Goal: Task Accomplishment & Management: Manage account settings

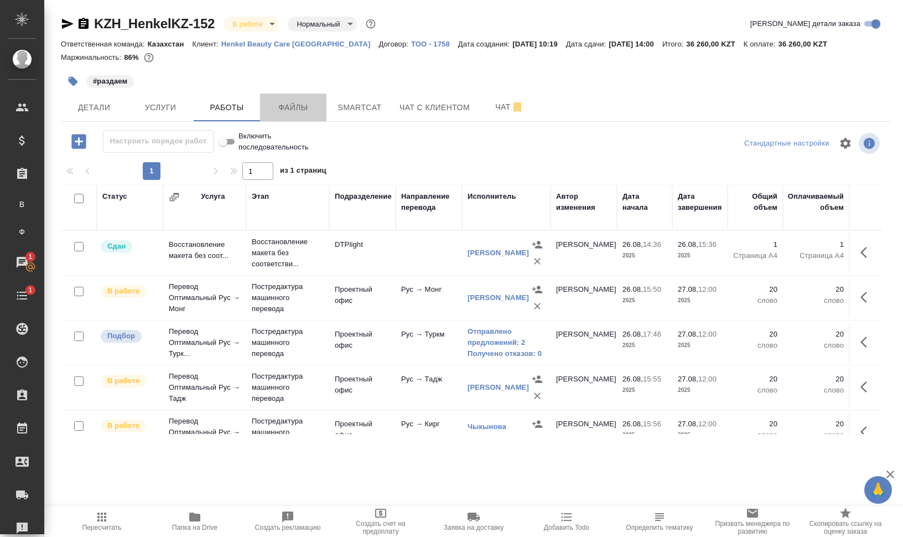
click at [295, 107] on span "Файлы" at bounding box center [293, 108] width 53 height 14
click at [228, 104] on span "Работы" at bounding box center [226, 108] width 53 height 14
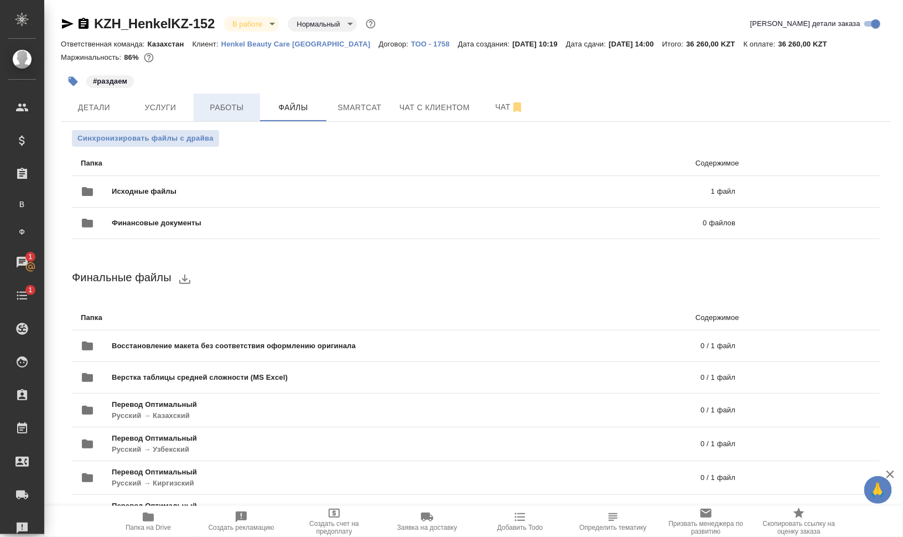
click at [233, 111] on span "Работы" at bounding box center [226, 108] width 53 height 14
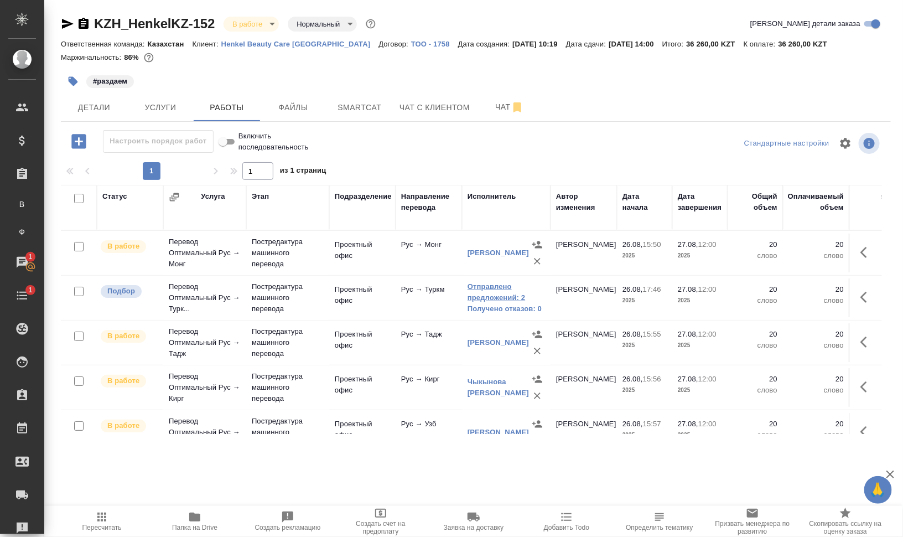
scroll to position [25, 0]
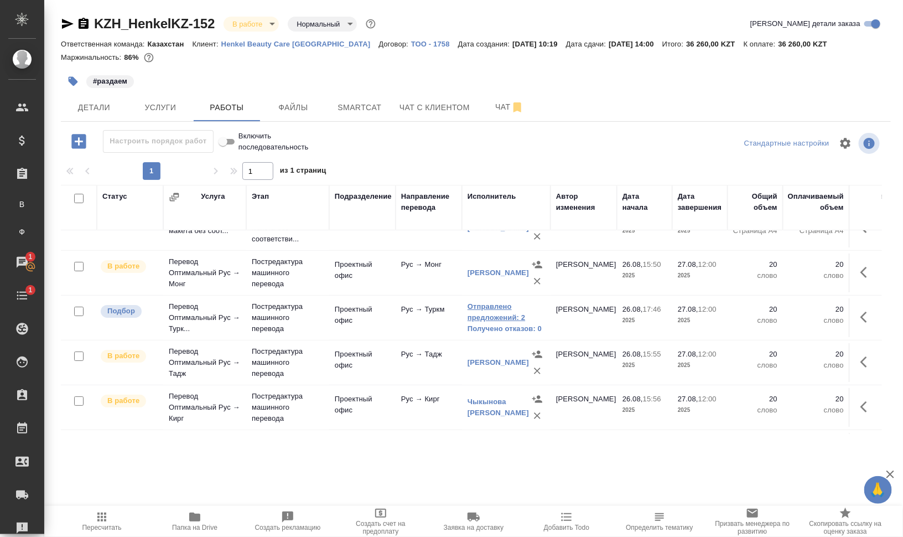
click at [511, 314] on link "Отправлено предложений: 2" at bounding box center [505, 312] width 77 height 22
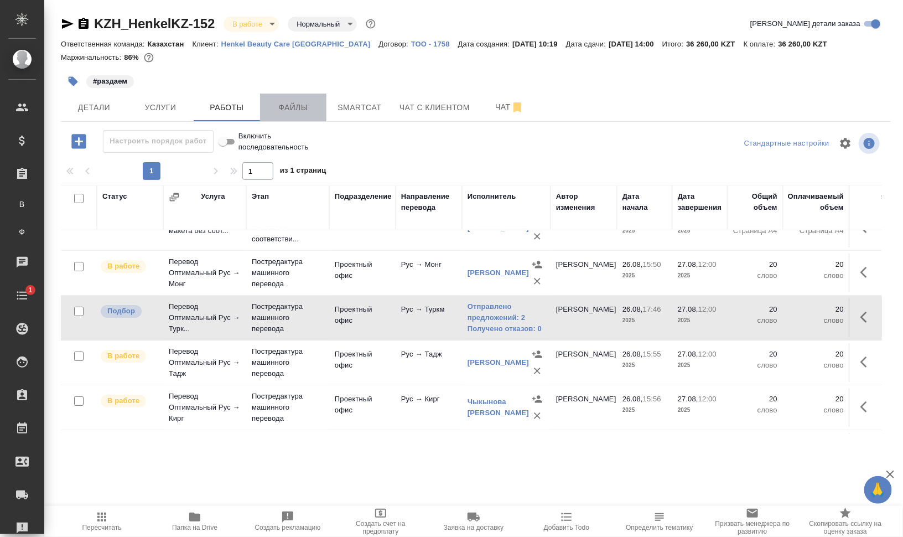
click at [299, 111] on span "Файлы" at bounding box center [293, 108] width 53 height 14
click at [237, 107] on span "Работы" at bounding box center [226, 108] width 53 height 14
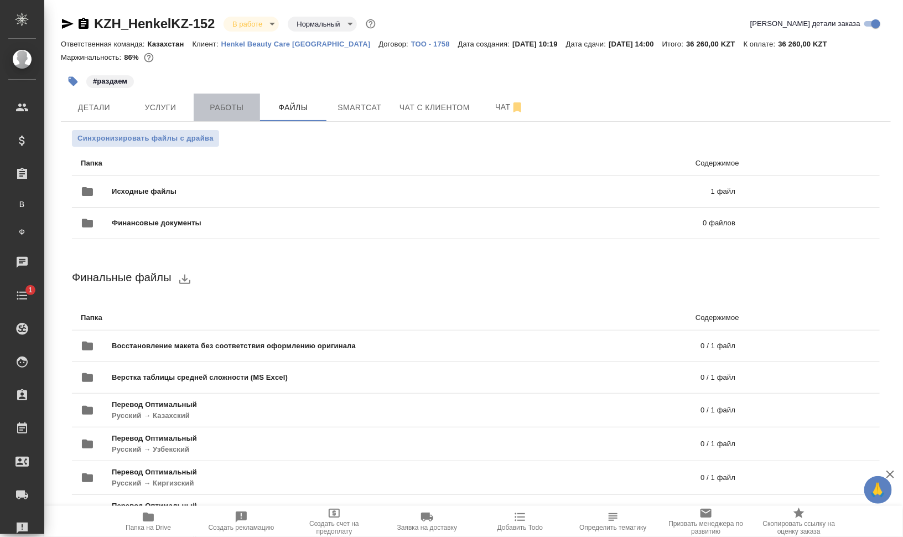
click at [237, 106] on span "Работы" at bounding box center [226, 108] width 53 height 14
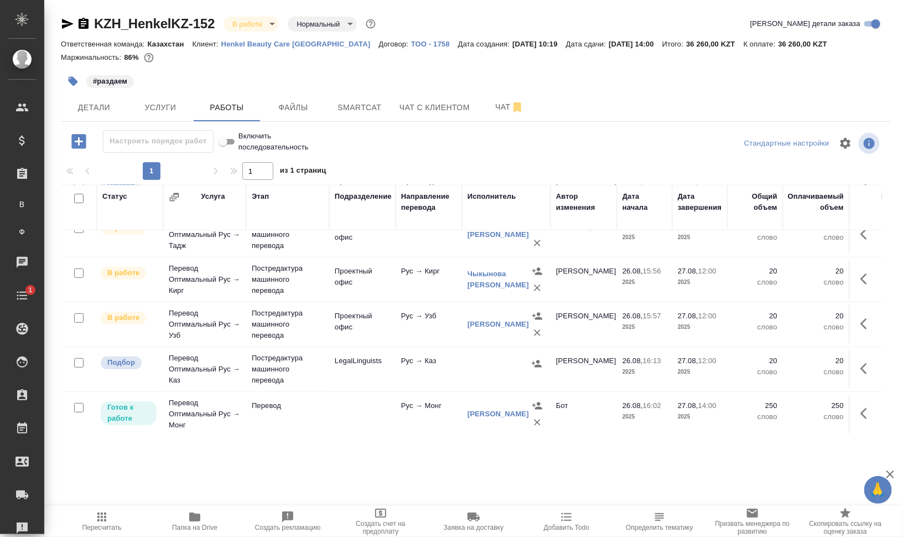
scroll to position [163, 0]
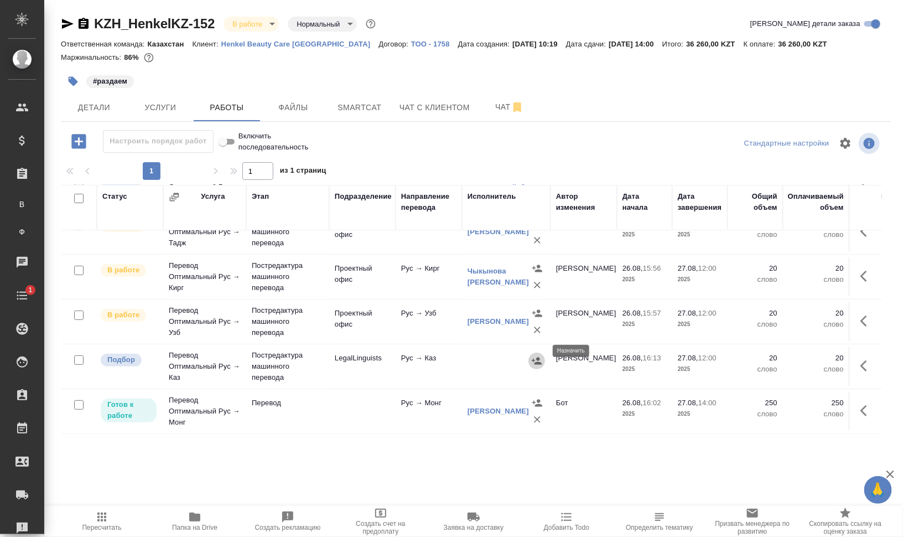
click at [533, 355] on icon "button" at bounding box center [536, 360] width 11 height 11
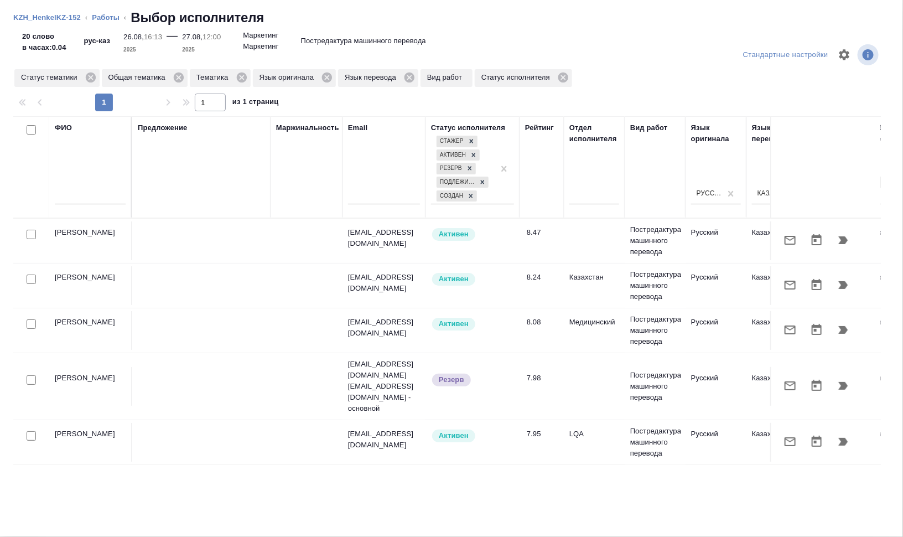
click at [836, 238] on icon "button" at bounding box center [842, 239] width 13 height 13
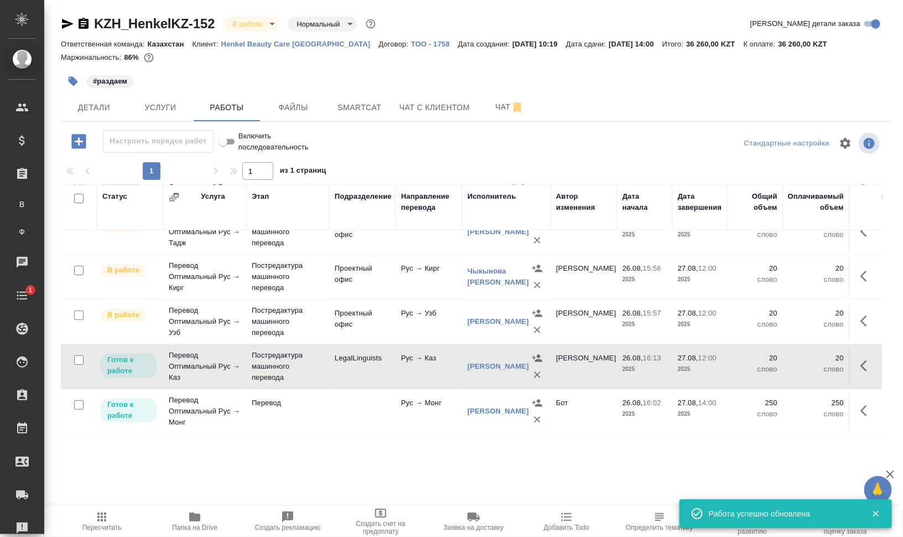
click at [853, 356] on button "button" at bounding box center [866, 365] width 27 height 27
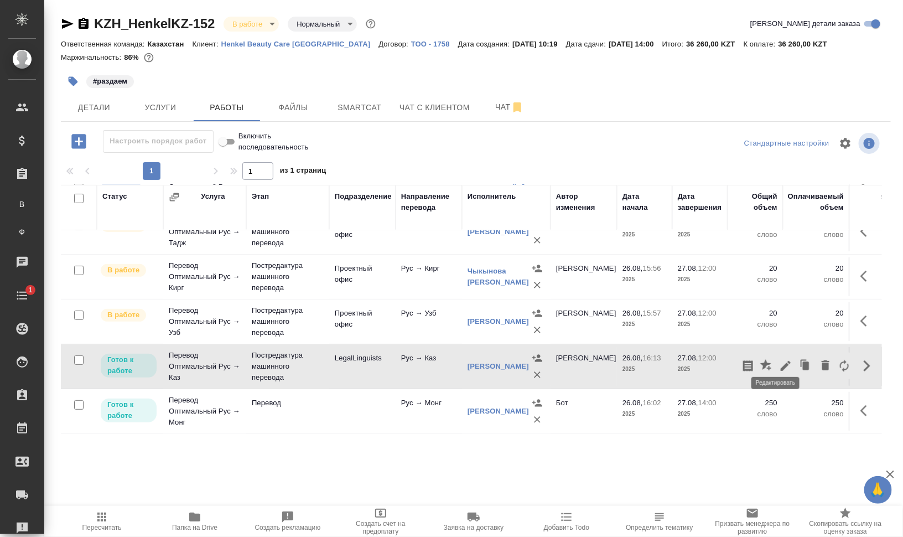
click at [779, 359] on icon "button" at bounding box center [785, 365] width 13 height 13
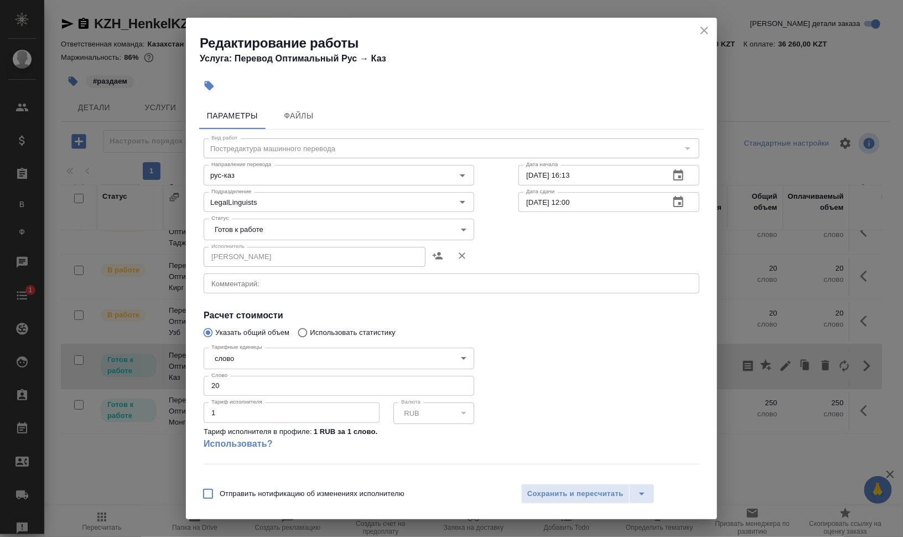
click at [285, 230] on body "🙏 .cls-1 fill:#fff; AWATERA Валеев Динар Клиенты Спецификации Заказы В Все зака…" at bounding box center [451, 268] width 903 height 537
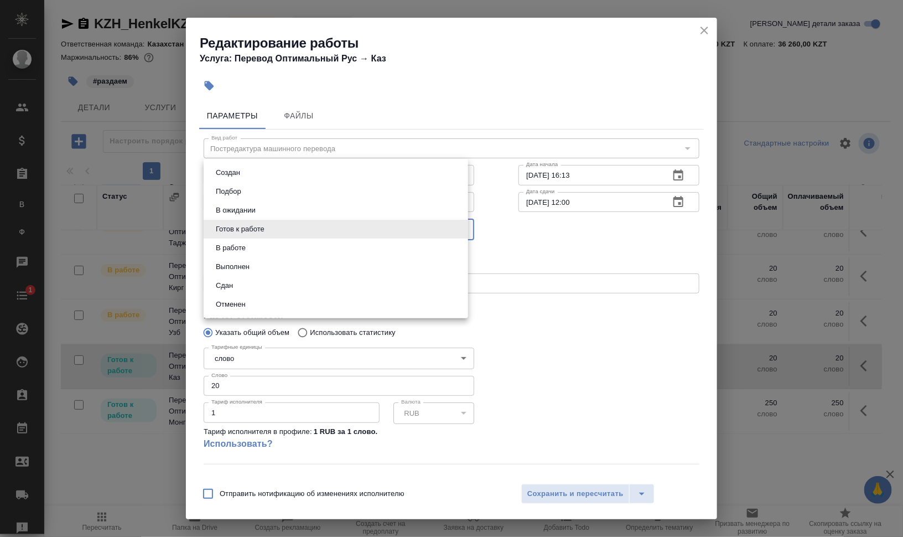
click at [272, 243] on li "В работе" at bounding box center [336, 247] width 264 height 19
type input "inProgress"
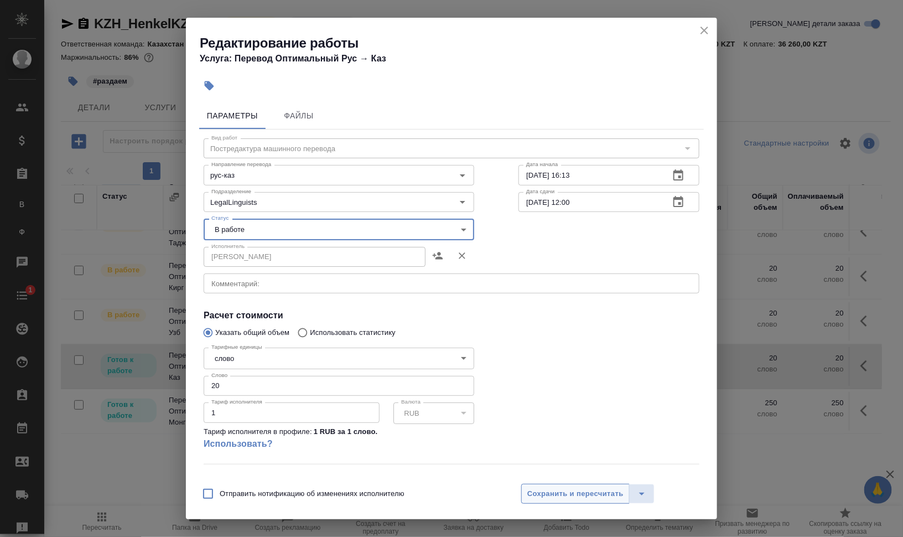
click at [610, 492] on span "Сохранить и пересчитать" at bounding box center [575, 493] width 96 height 13
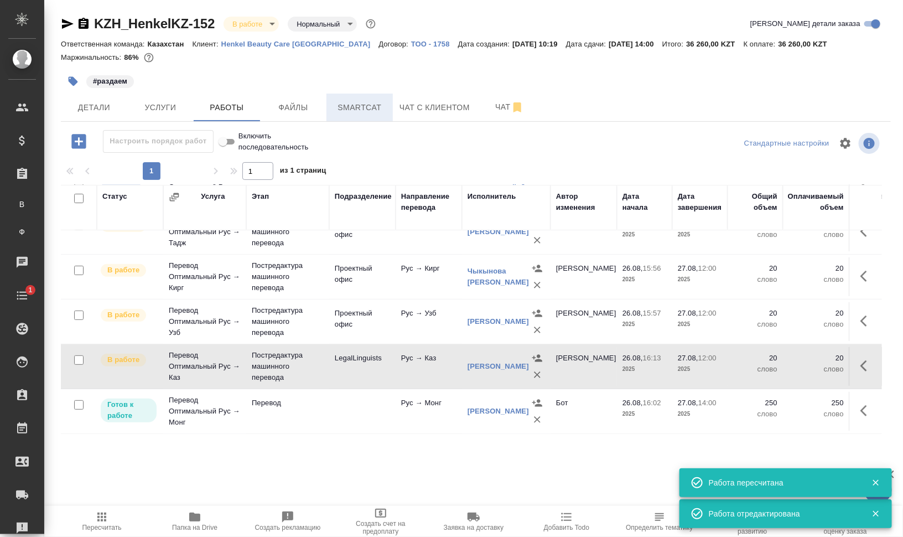
click at [346, 107] on span "Smartcat" at bounding box center [359, 108] width 53 height 14
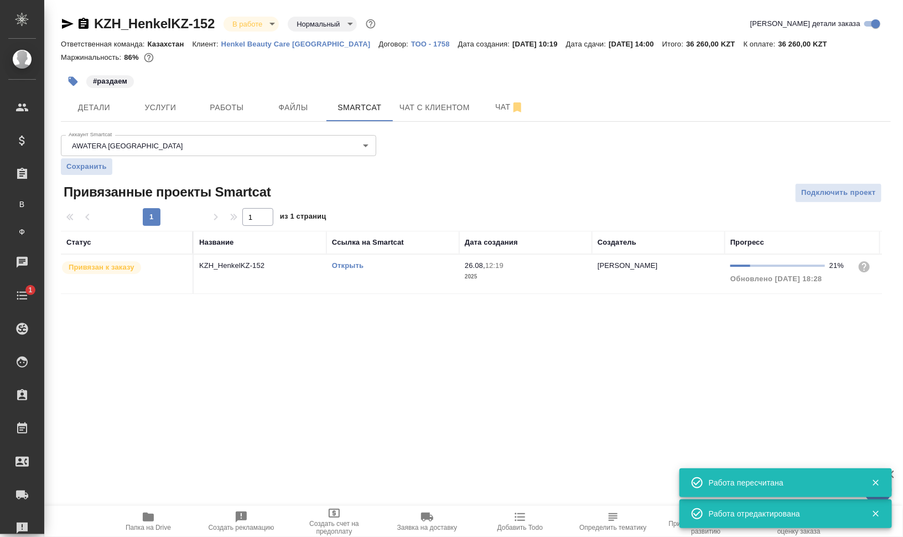
click at [347, 266] on link "Открыть" at bounding box center [348, 265] width 32 height 8
click at [222, 106] on span "Работы" at bounding box center [226, 108] width 53 height 14
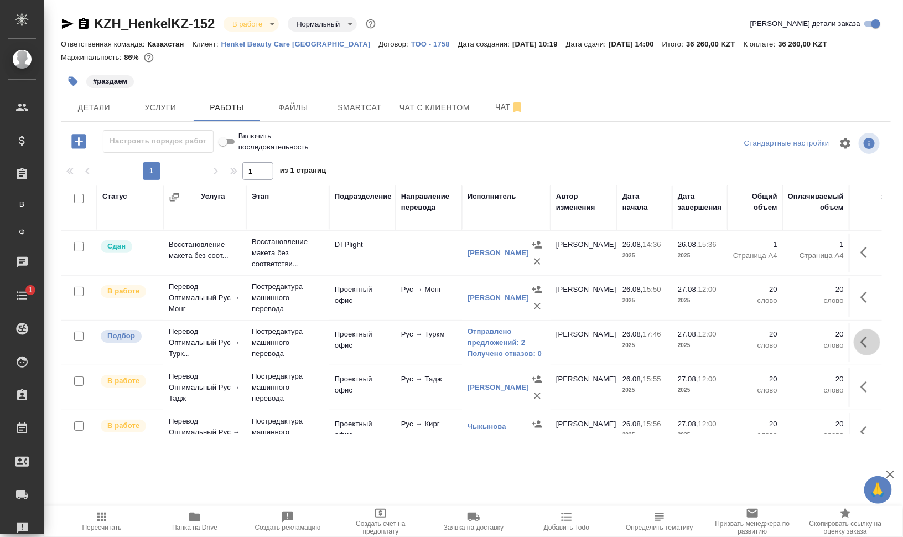
click at [860, 336] on icon "button" at bounding box center [863, 341] width 7 height 11
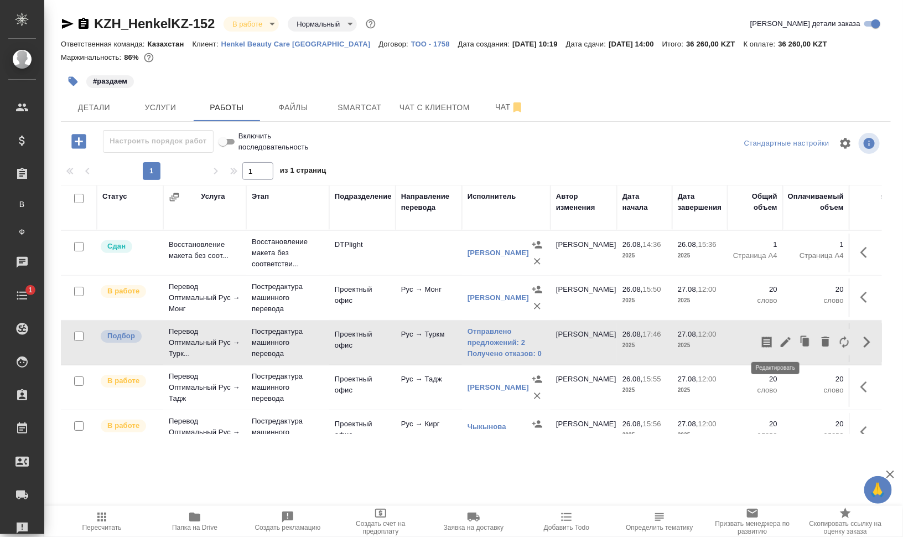
click at [779, 341] on icon "button" at bounding box center [785, 341] width 13 height 13
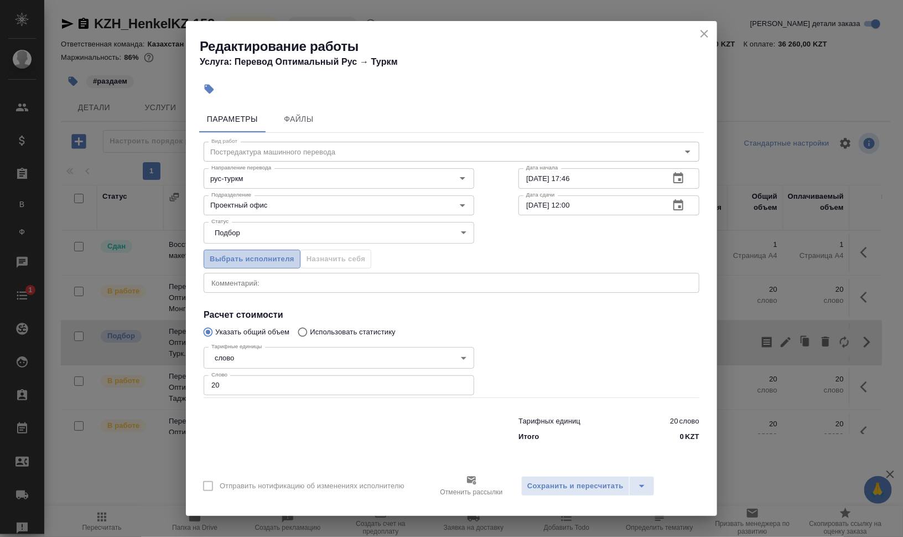
click at [270, 262] on span "Выбрать исполнителя" at bounding box center [252, 259] width 85 height 13
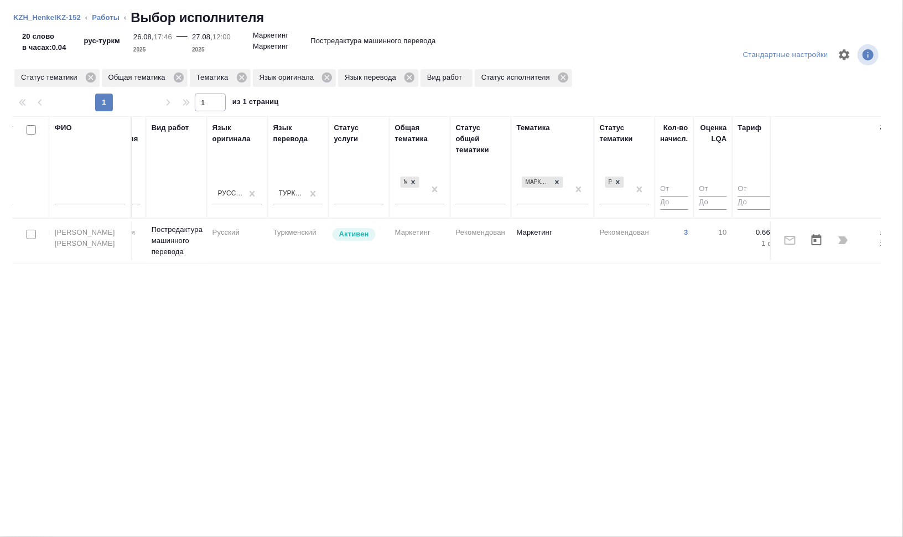
scroll to position [0, 646]
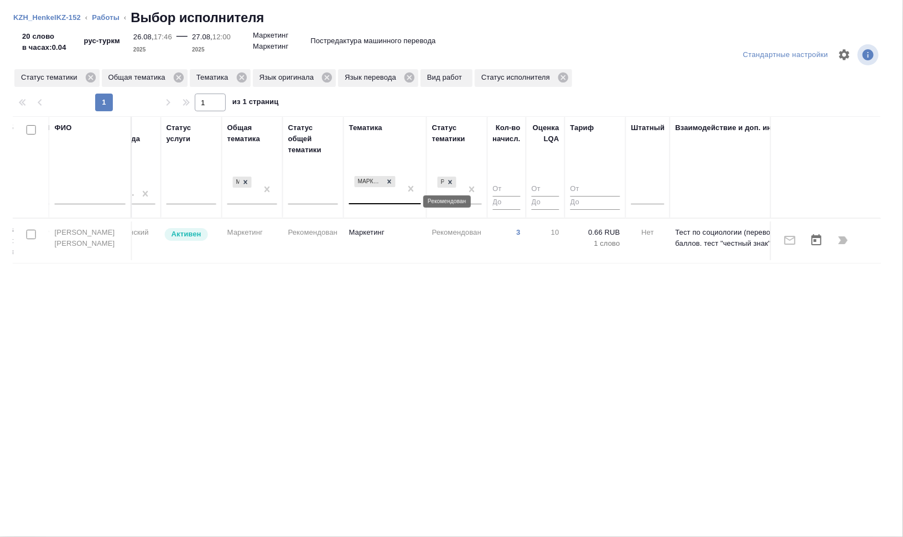
drag, startPoint x: 449, startPoint y: 177, endPoint x: 413, endPoint y: 178, distance: 36.0
click at [450, 176] on div at bounding box center [450, 182] width 12 height 12
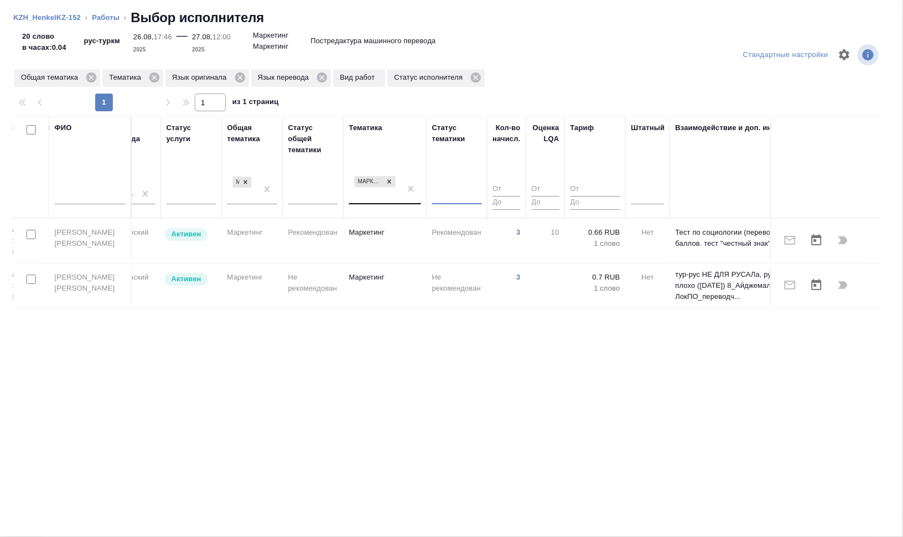
click at [385, 181] on div at bounding box center [389, 182] width 12 height 12
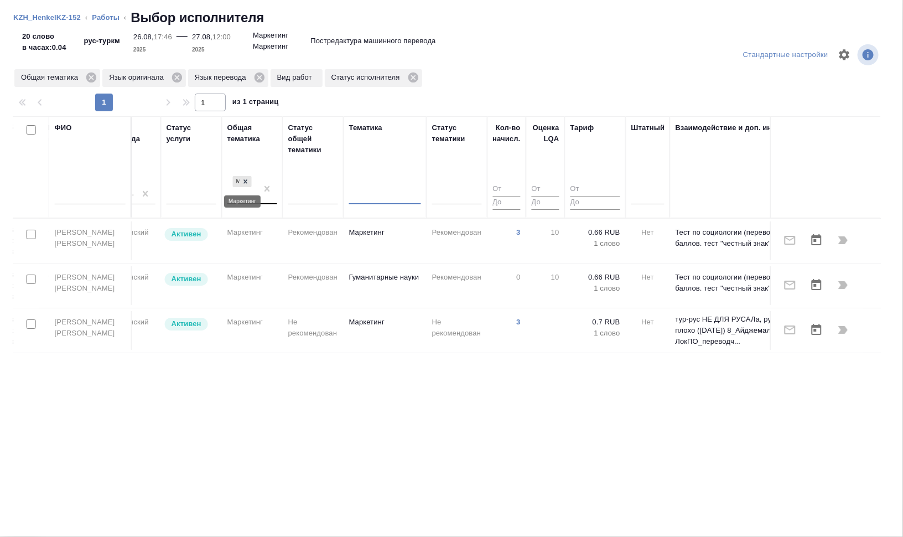
click at [247, 179] on icon at bounding box center [246, 182] width 8 height 8
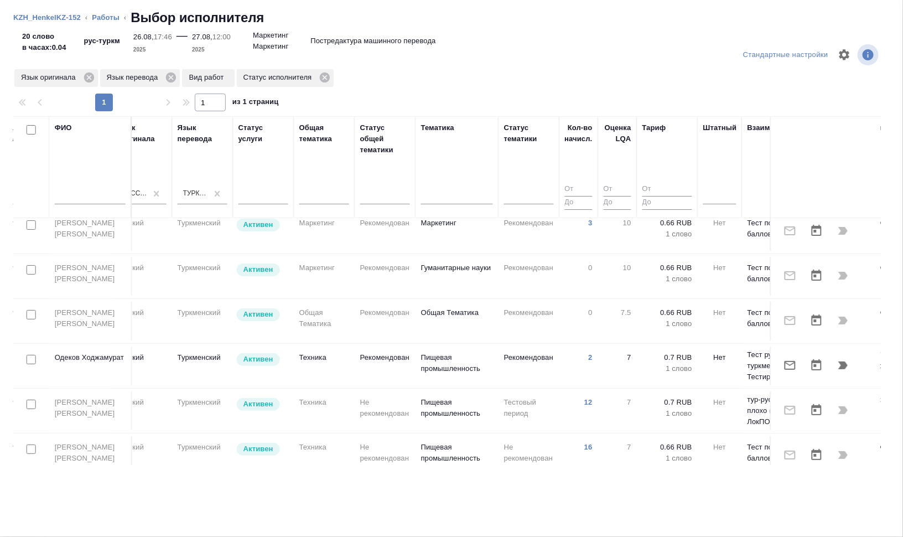
scroll to position [0, 574]
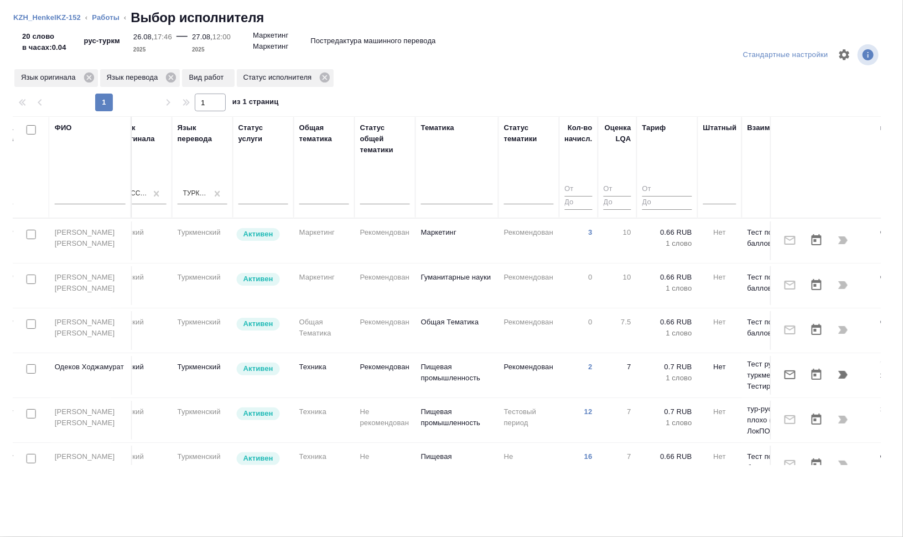
click at [82, 367] on td "Одеков Ходжамурат" at bounding box center [90, 375] width 83 height 39
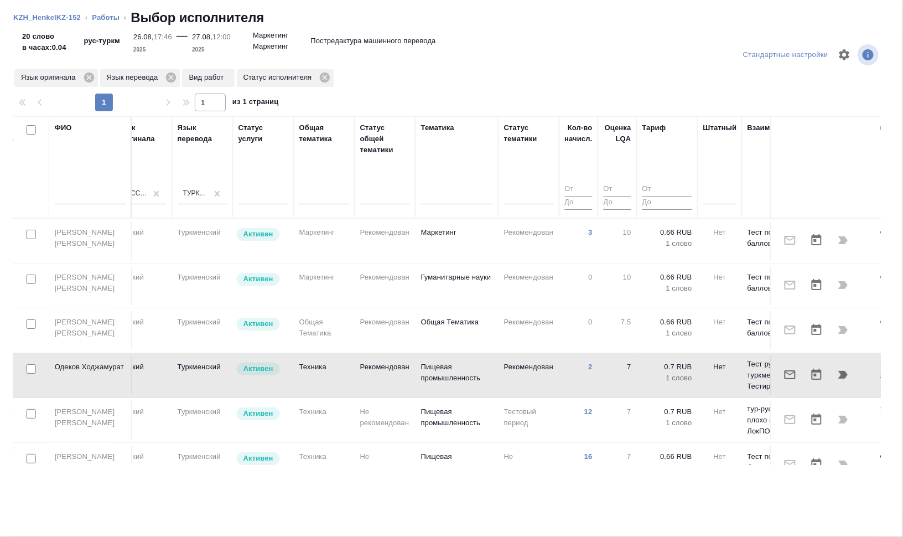
click at [82, 367] on td "Одеков Ходжамурат" at bounding box center [90, 375] width 83 height 39
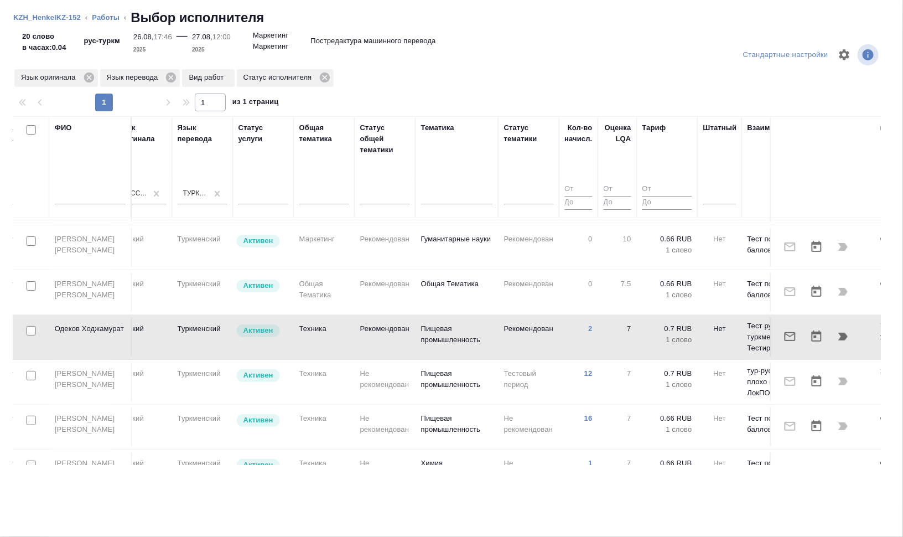
scroll to position [69, 574]
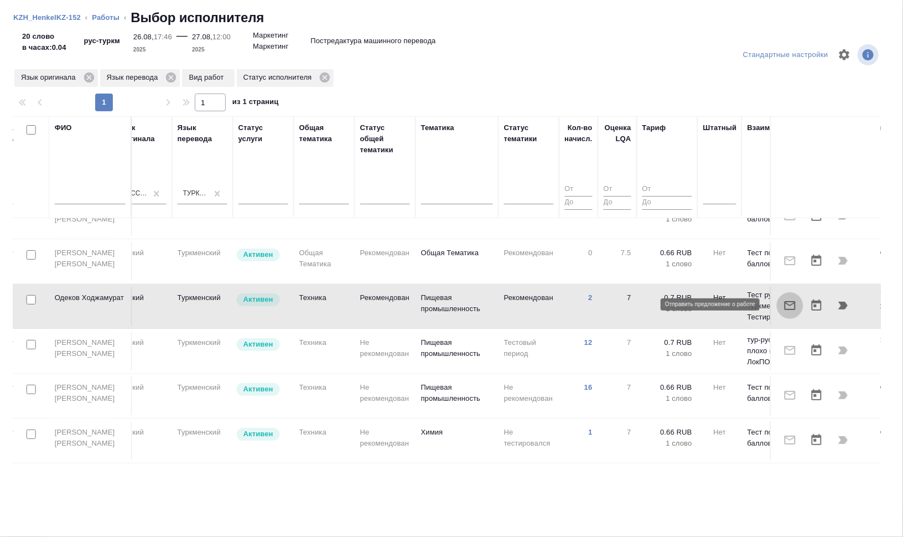
click at [785, 301] on icon "button" at bounding box center [789, 305] width 13 height 13
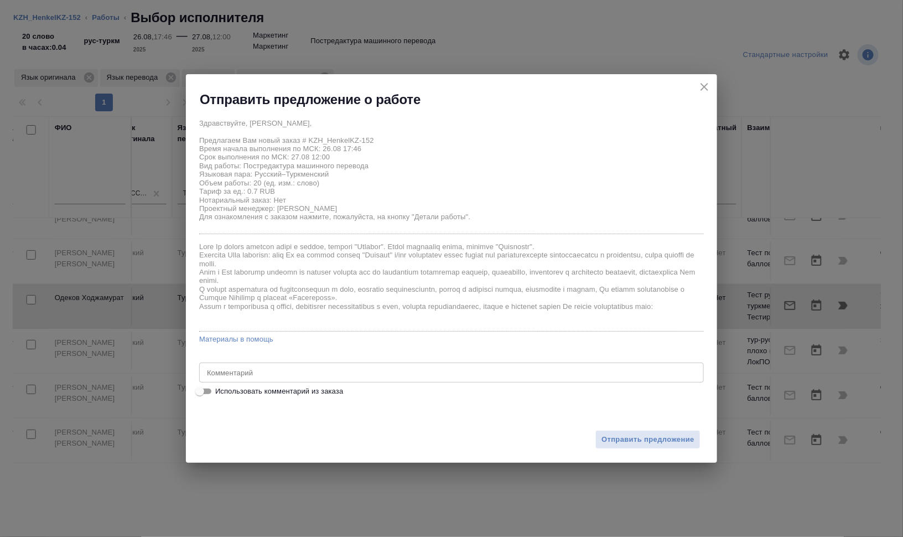
click at [282, 369] on textarea at bounding box center [451, 372] width 489 height 8
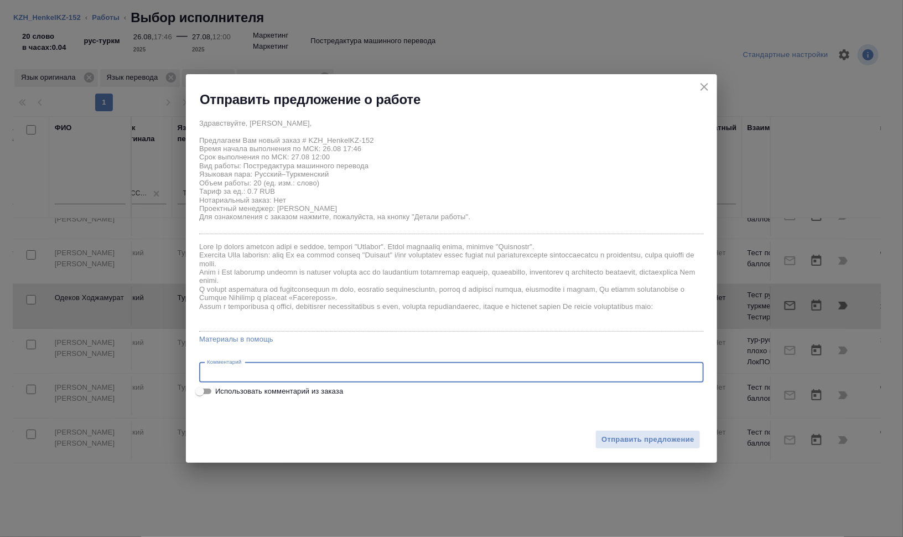
paste textarea "Сможете, пожалуйста, принять в работу небольшой текст? Файл по ссылке - https:/…"
type textarea "Сможете, пожалуйста, принять в работу небольшой текст? Файл по ссылке - https:/…"
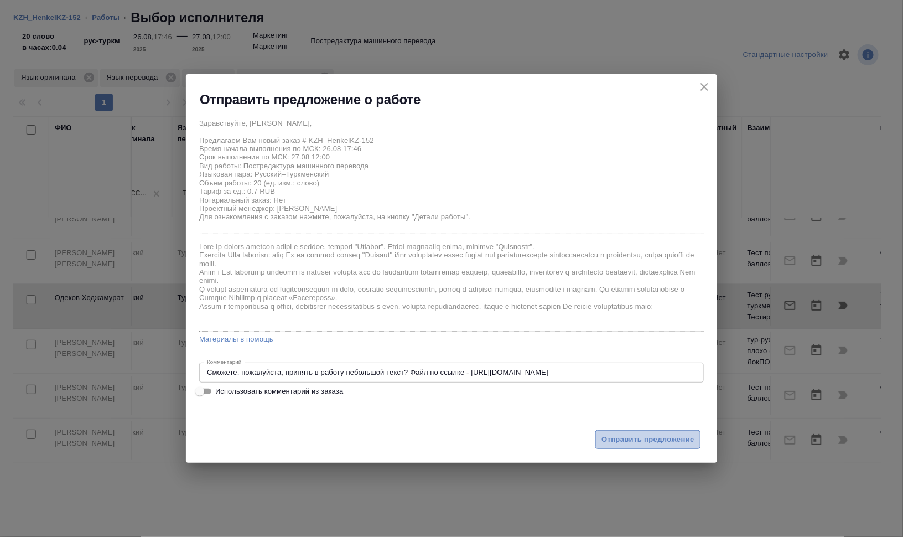
click at [653, 434] on span "Отправить предложение" at bounding box center [647, 439] width 93 height 13
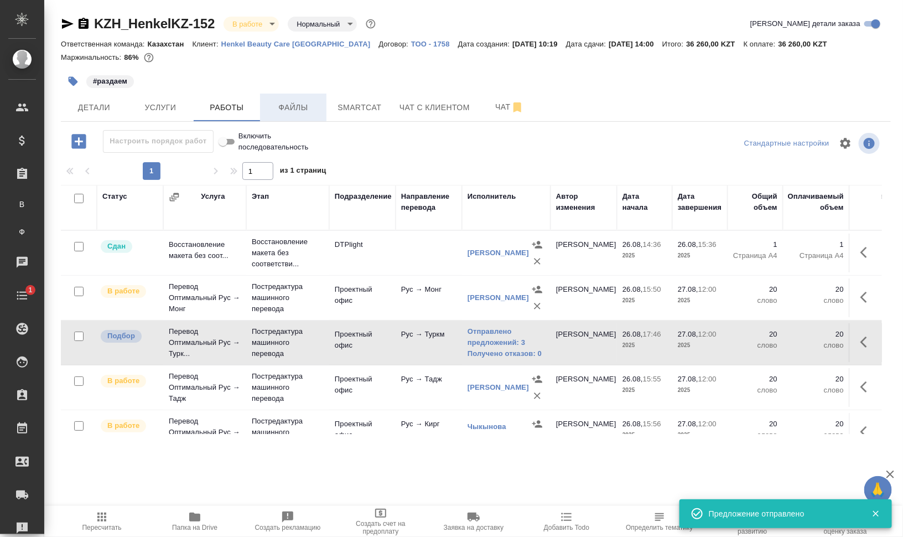
click at [300, 107] on span "Файлы" at bounding box center [293, 108] width 53 height 14
click at [228, 106] on span "Работы" at bounding box center [226, 108] width 53 height 14
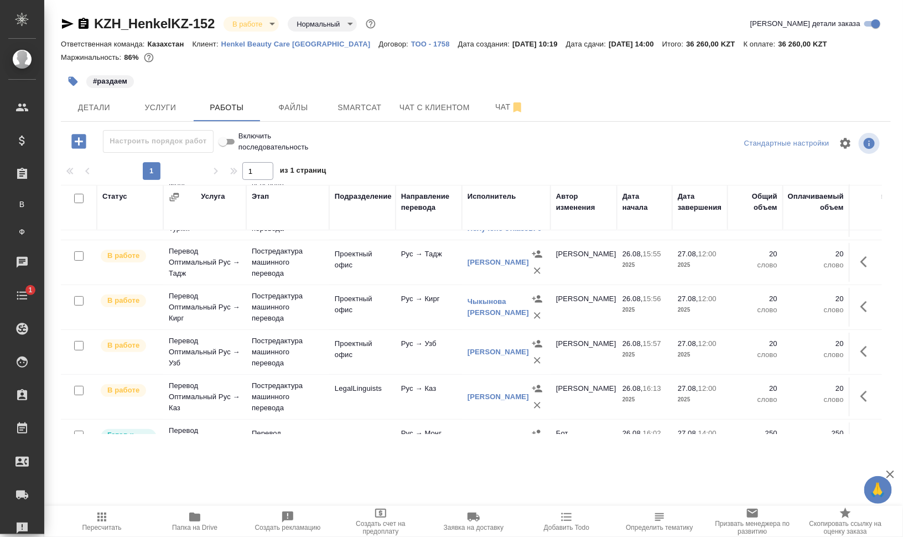
scroll to position [163, 0]
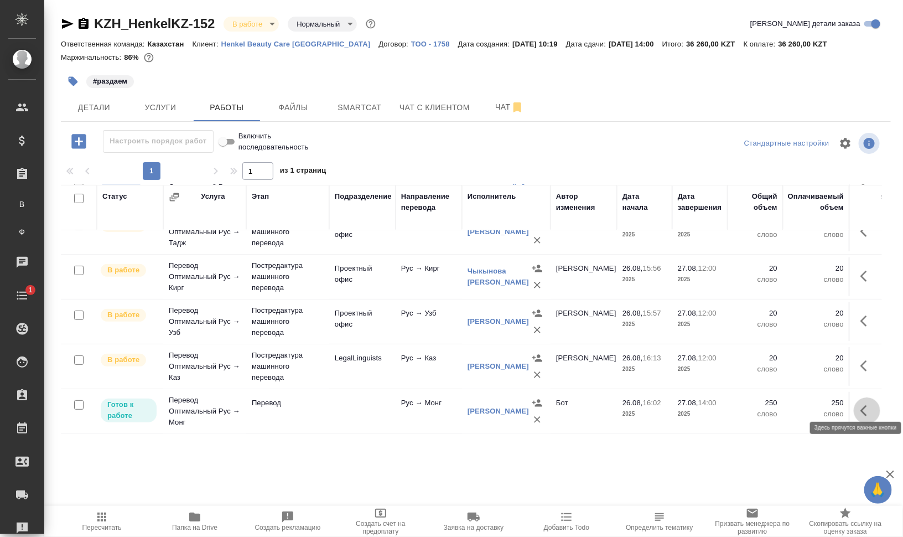
click at [853, 401] on button "button" at bounding box center [866, 410] width 27 height 27
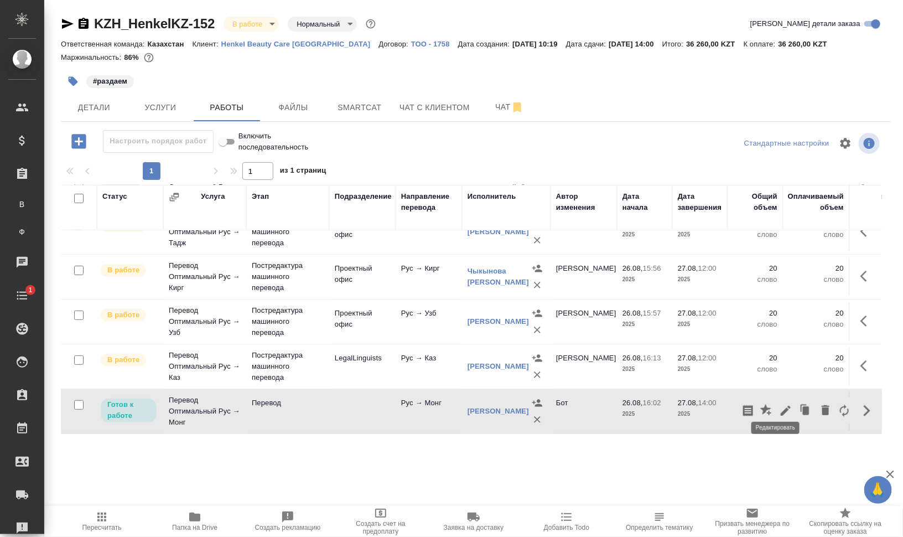
click at [779, 404] on icon "button" at bounding box center [785, 410] width 13 height 13
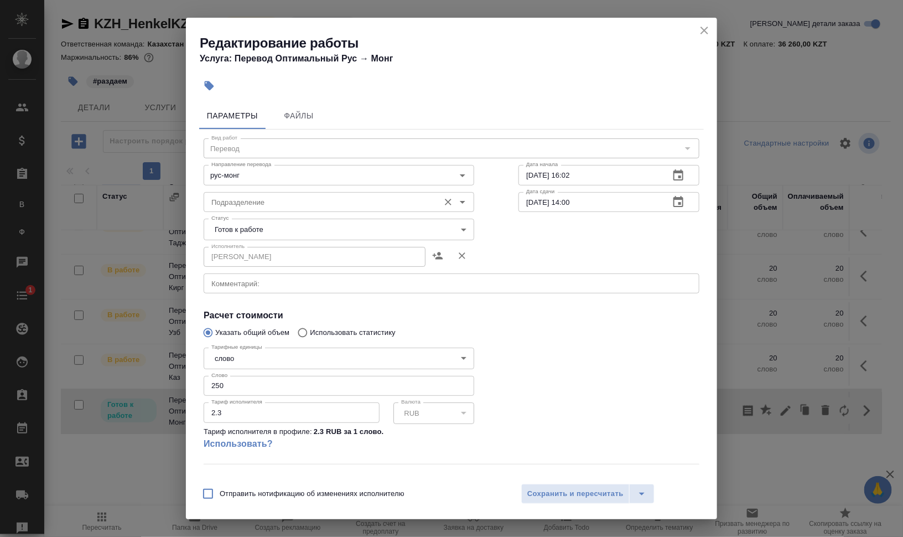
click at [278, 199] on input "Подразделение" at bounding box center [320, 201] width 227 height 13
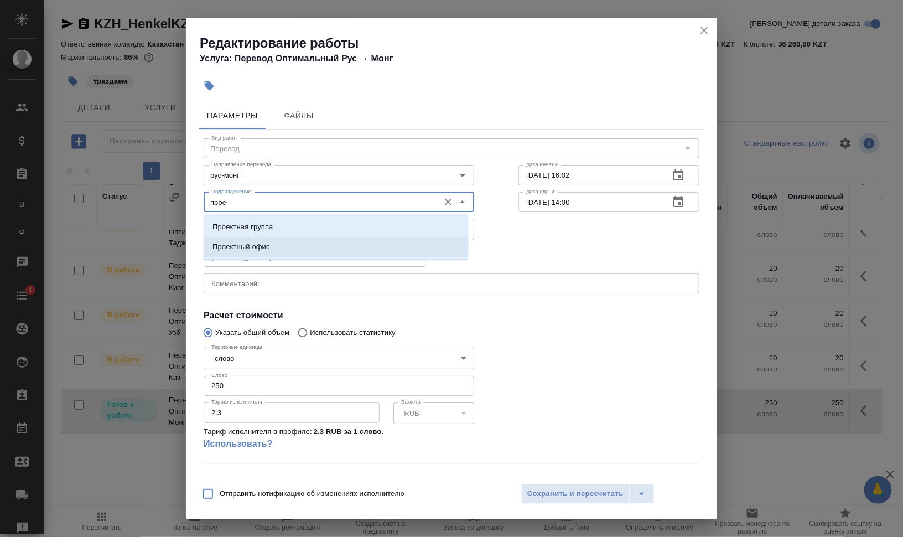
click at [241, 241] on p "Проектный офис" at bounding box center [241, 246] width 58 height 11
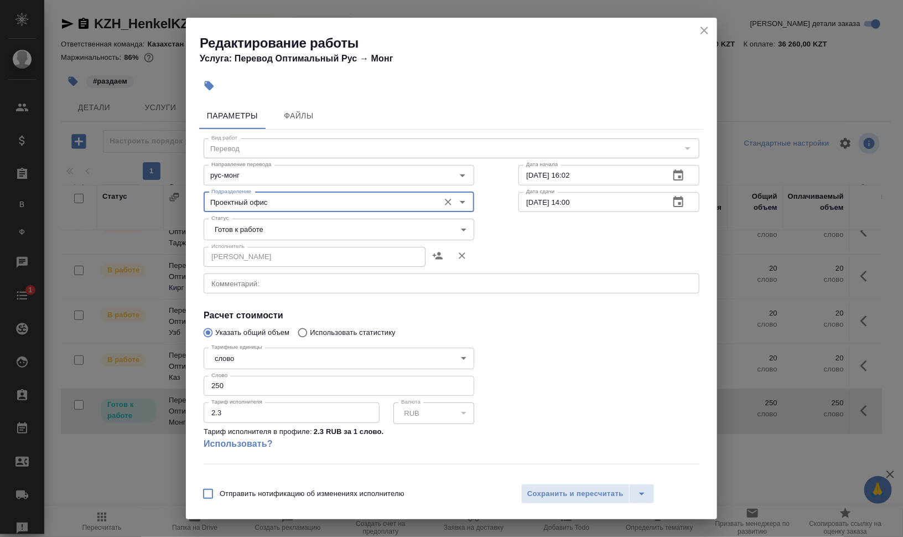
type input "Проектный офис"
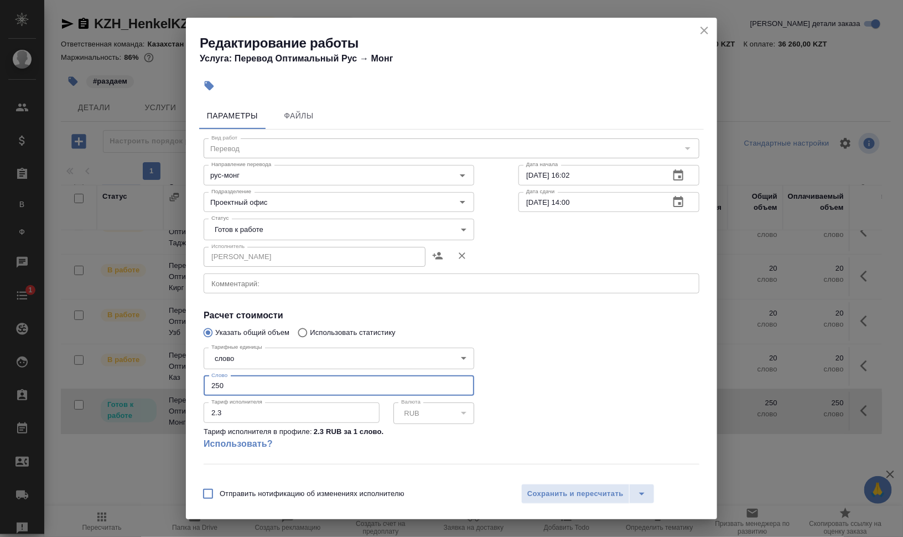
drag, startPoint x: 228, startPoint y: 388, endPoint x: 216, endPoint y: 387, distance: 12.2
click at [216, 387] on input "250" at bounding box center [339, 386] width 270 height 20
type input "20"
click at [562, 499] on span "Сохранить и пересчитать" at bounding box center [575, 493] width 96 height 13
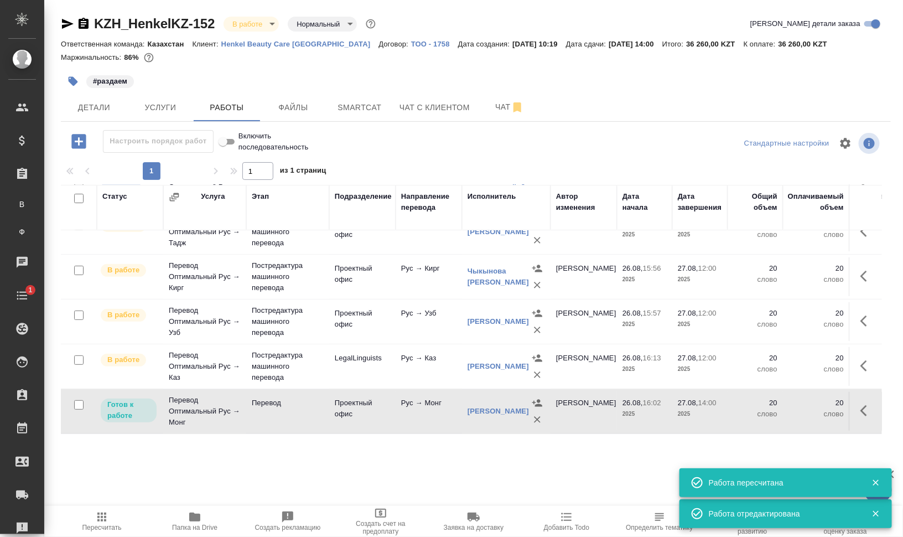
click at [861, 404] on icon "button" at bounding box center [866, 410] width 13 height 13
click at [835, 398] on button "button" at bounding box center [844, 410] width 19 height 27
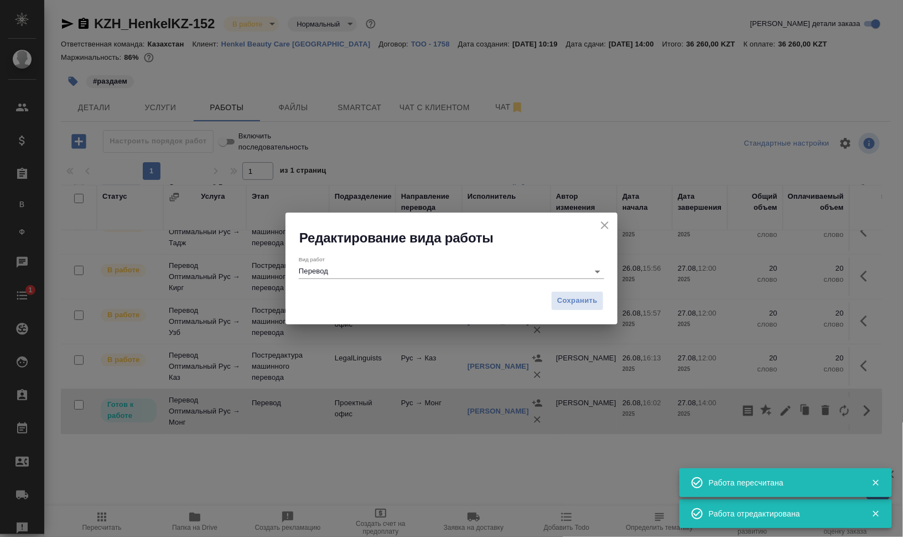
click at [375, 270] on input "Перевод" at bounding box center [441, 270] width 284 height 13
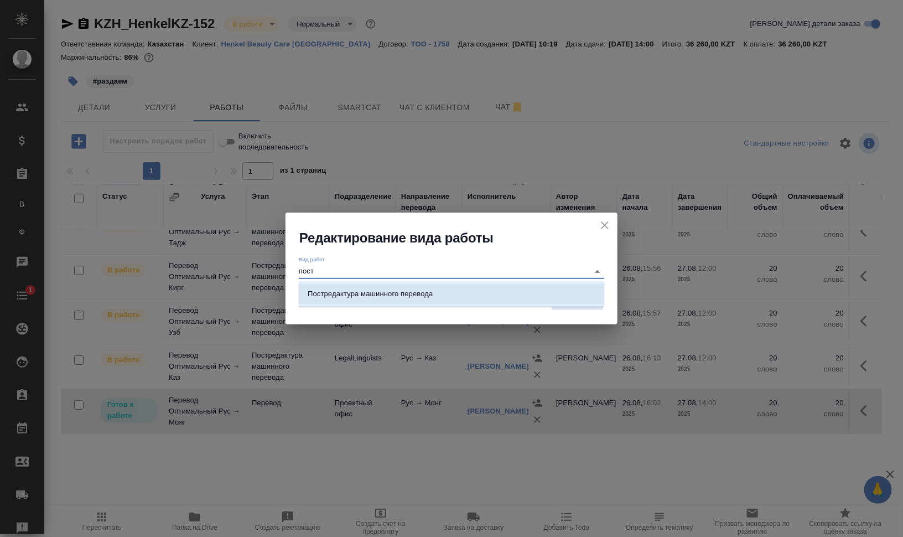
click at [407, 285] on li "Постредактура машинного перевода" at bounding box center [451, 294] width 305 height 20
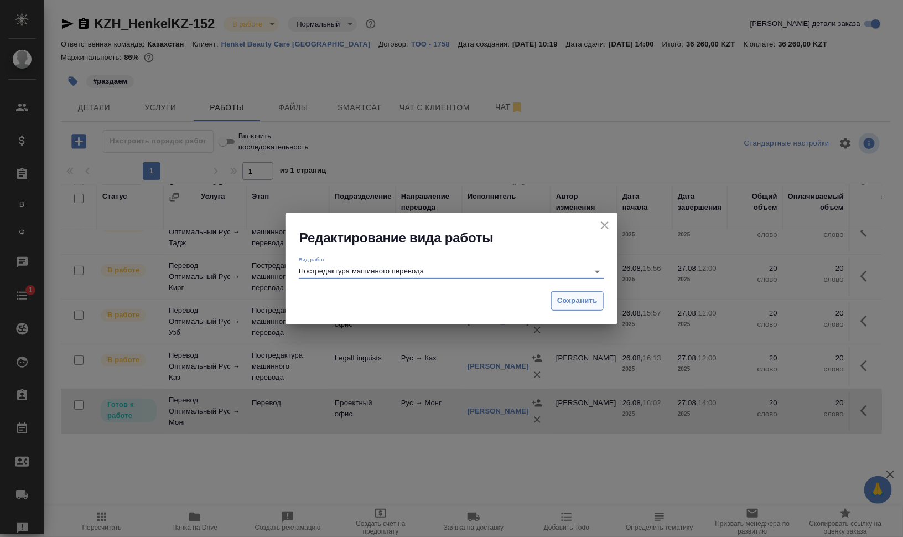
type input "Постредактура машинного перевода"
click at [577, 299] on span "Сохранить" at bounding box center [577, 300] width 40 height 13
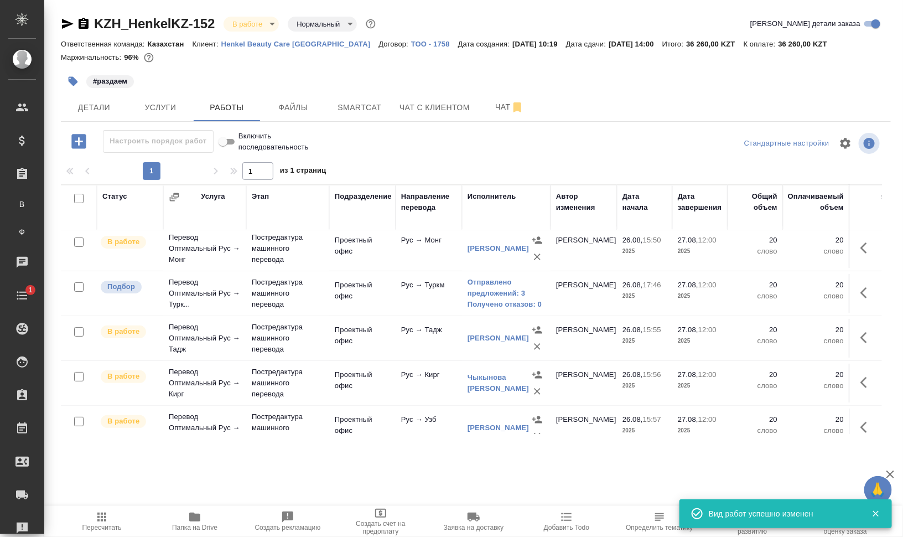
scroll to position [25, 0]
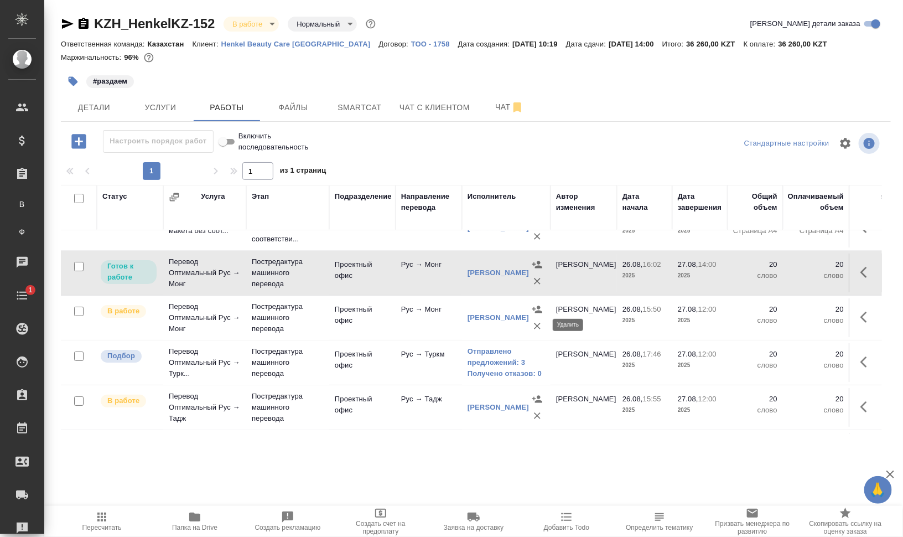
click at [537, 322] on icon "button" at bounding box center [537, 325] width 11 height 11
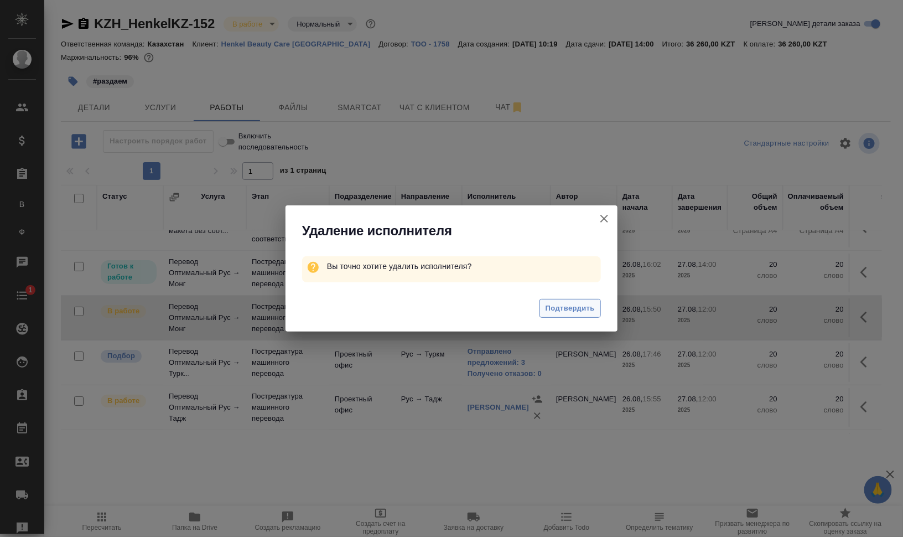
click at [575, 304] on span "Подтвердить" at bounding box center [569, 308] width 49 height 13
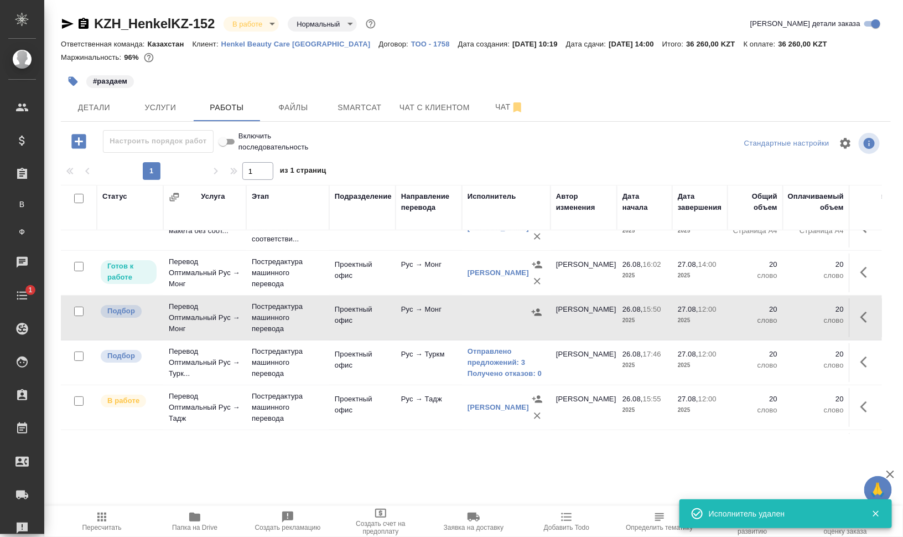
click at [860, 266] on icon "button" at bounding box center [866, 272] width 13 height 13
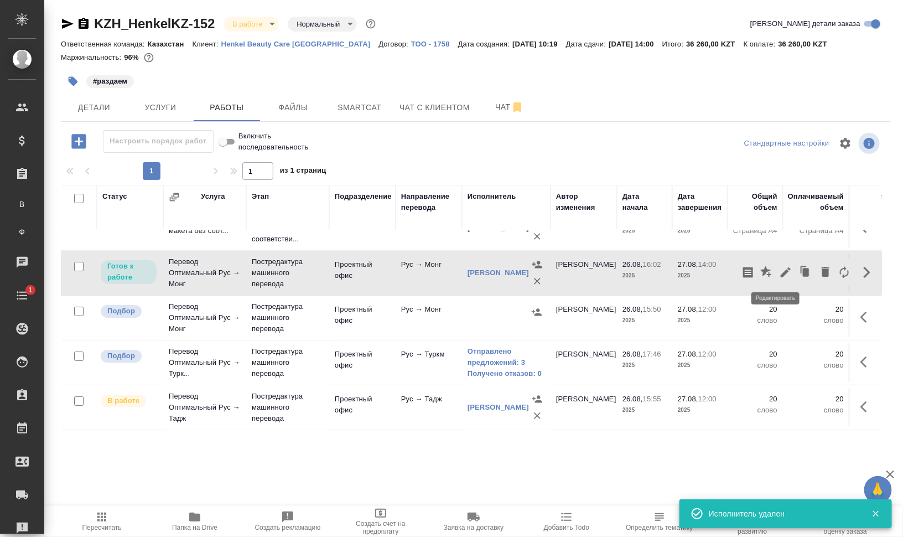
click at [779, 268] on icon "button" at bounding box center [785, 272] width 13 height 13
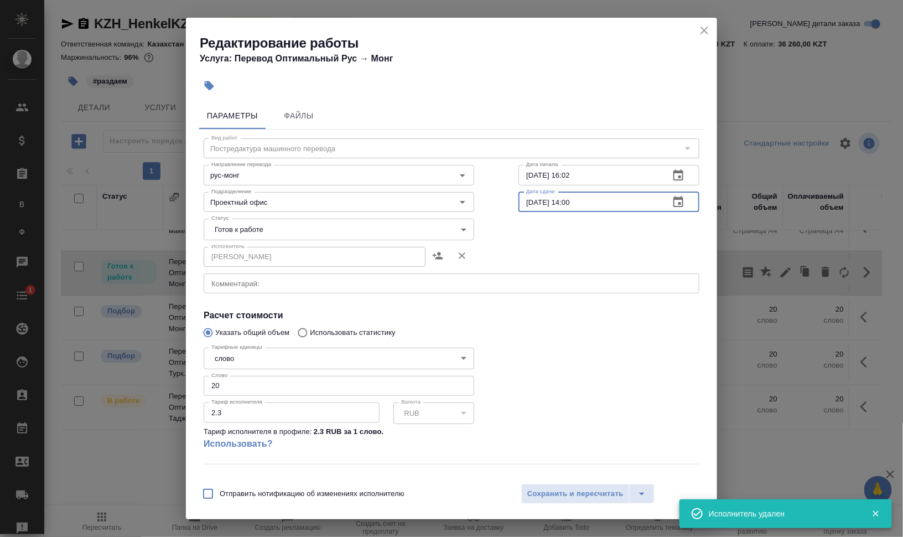
drag, startPoint x: 564, startPoint y: 204, endPoint x: 683, endPoint y: 209, distance: 118.5
click at [668, 209] on div "27.08.2025 14:00 Дата сдачи" at bounding box center [608, 202] width 181 height 20
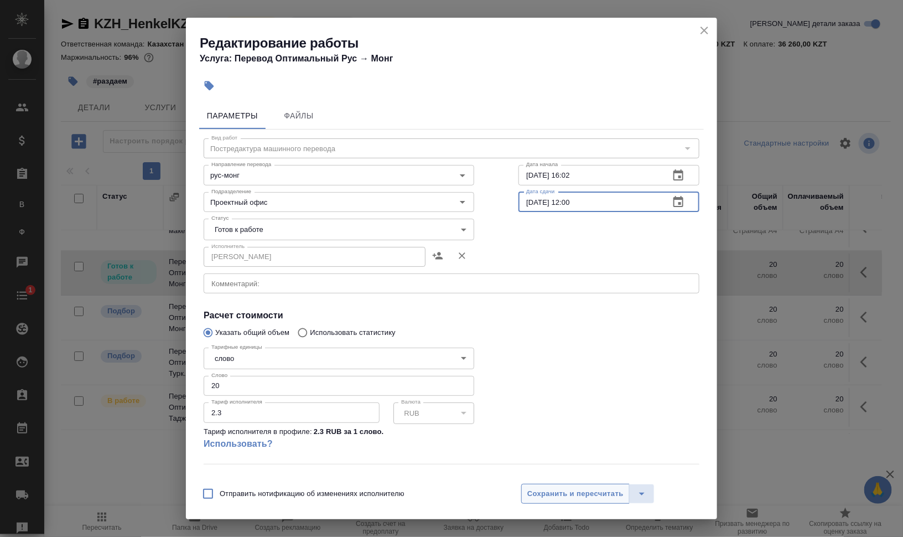
type input "27.08.2025 12:00"
click at [588, 497] on span "Сохранить и пересчитать" at bounding box center [575, 493] width 96 height 13
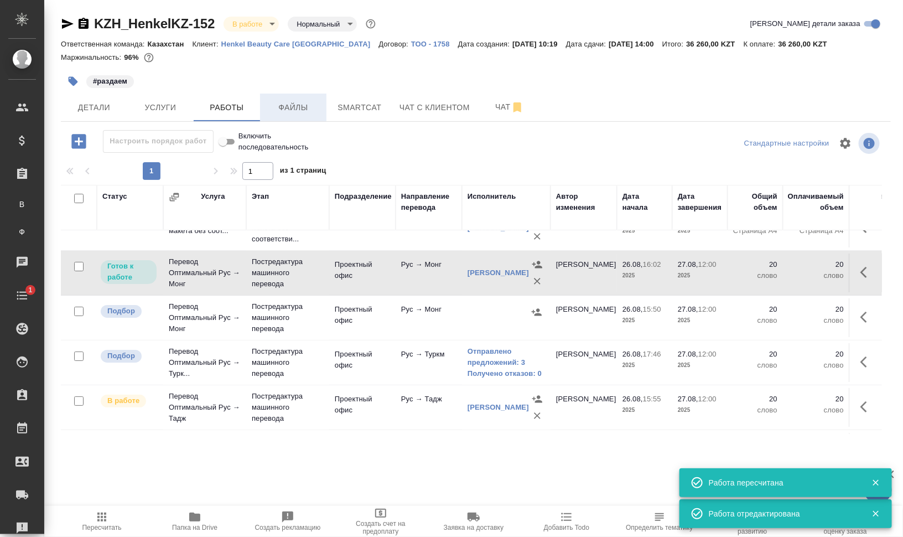
click at [303, 111] on span "Файлы" at bounding box center [293, 108] width 53 height 14
click at [188, 110] on button "Услуги" at bounding box center [160, 107] width 66 height 28
click at [231, 110] on span "Работы" at bounding box center [226, 108] width 53 height 14
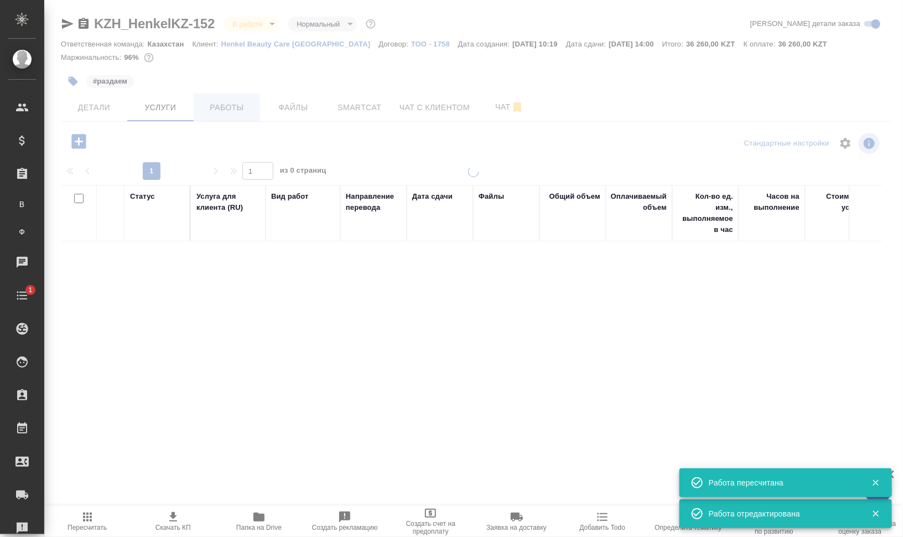
click at [231, 110] on div at bounding box center [473, 225] width 858 height 451
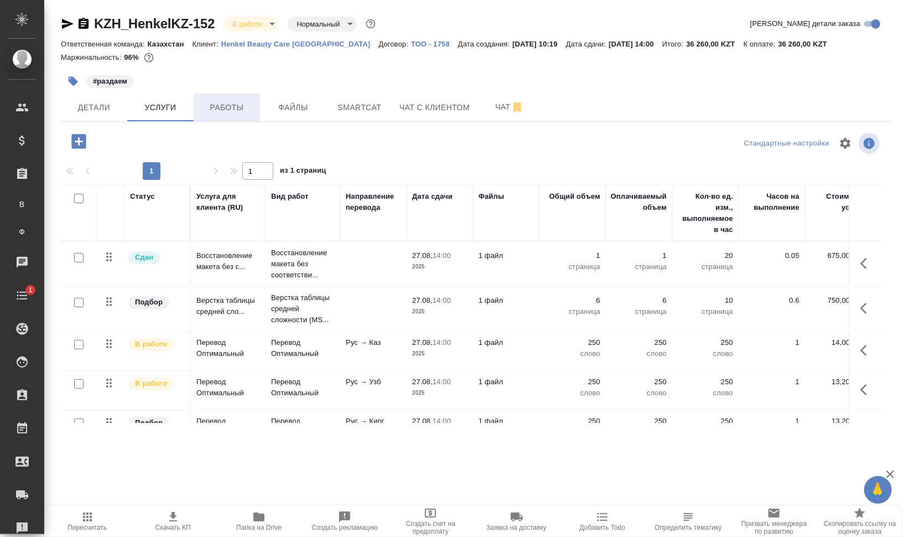
click at [234, 113] on span "Работы" at bounding box center [226, 108] width 53 height 14
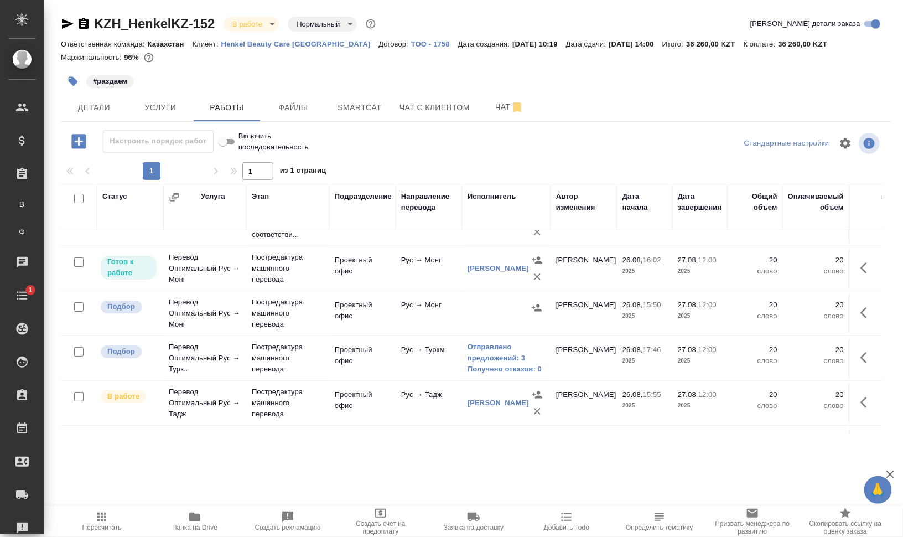
scroll to position [25, 0]
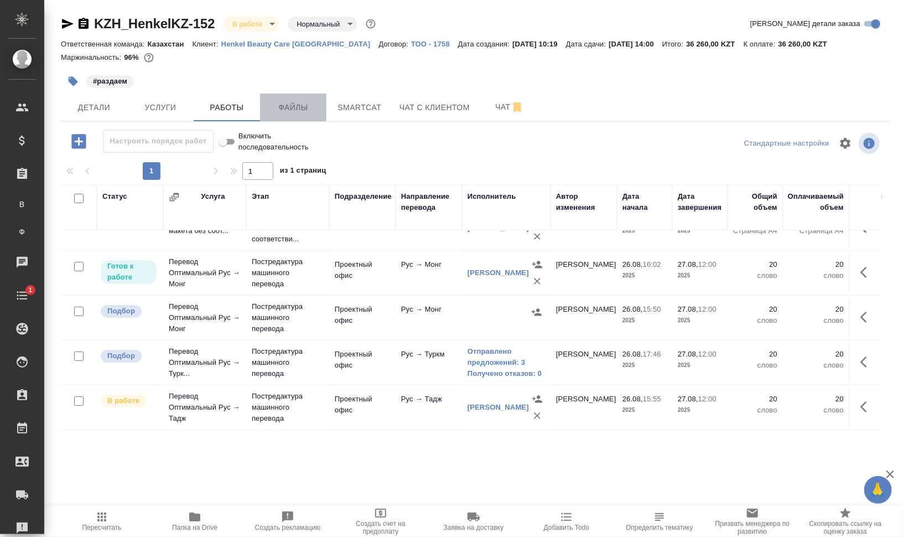
click at [298, 108] on span "Файлы" at bounding box center [293, 108] width 53 height 14
click at [199, 106] on button "Работы" at bounding box center [227, 107] width 66 height 28
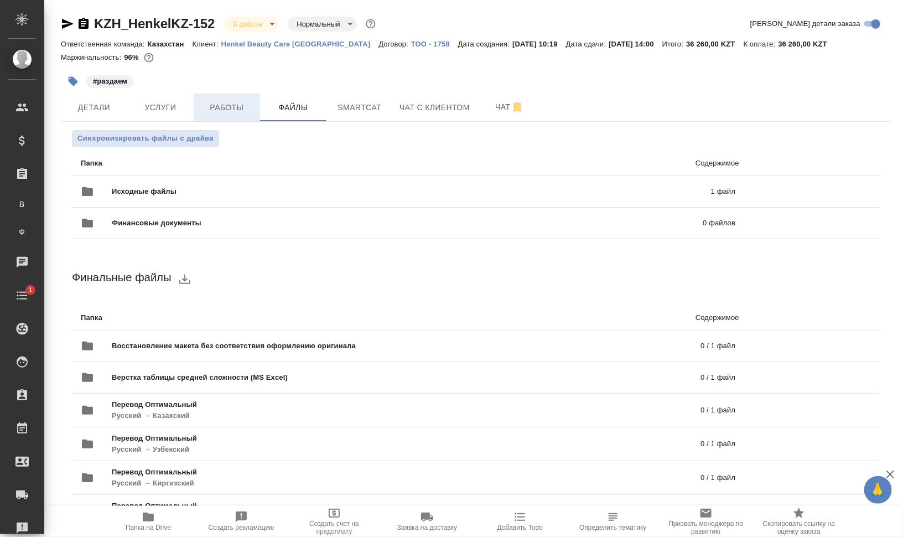
click at [199, 107] on button "Работы" at bounding box center [227, 107] width 66 height 28
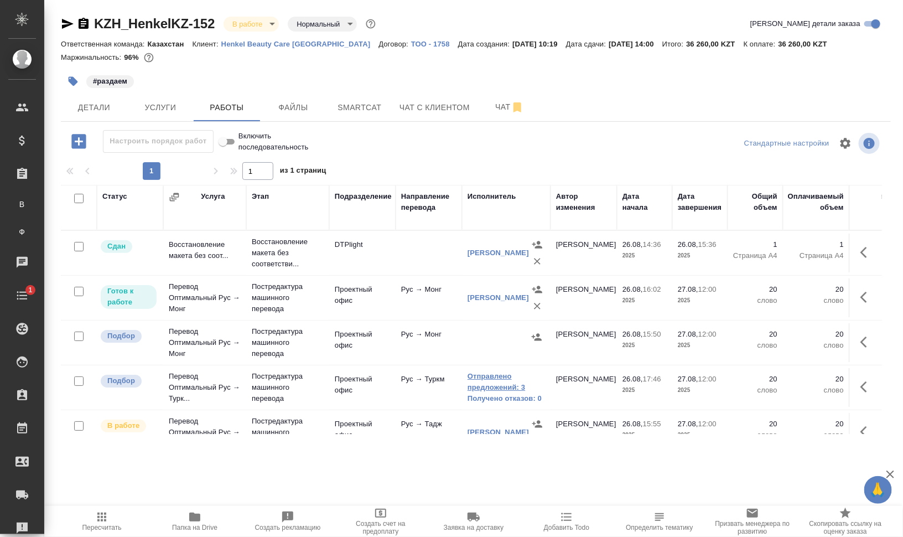
click at [503, 384] on link "Отправлено предложений: 3" at bounding box center [505, 382] width 77 height 22
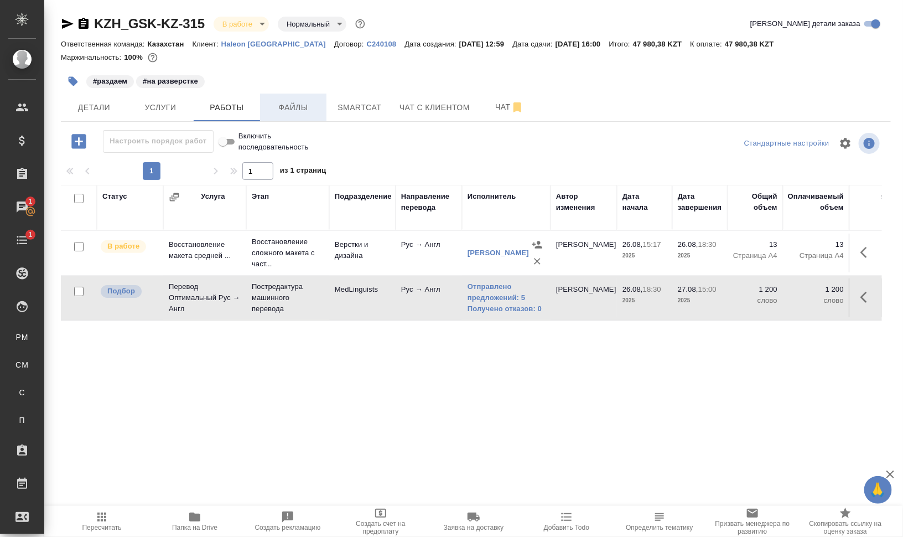
click at [294, 102] on span "Файлы" at bounding box center [293, 108] width 53 height 14
click at [238, 103] on span "Работы" at bounding box center [226, 108] width 53 height 14
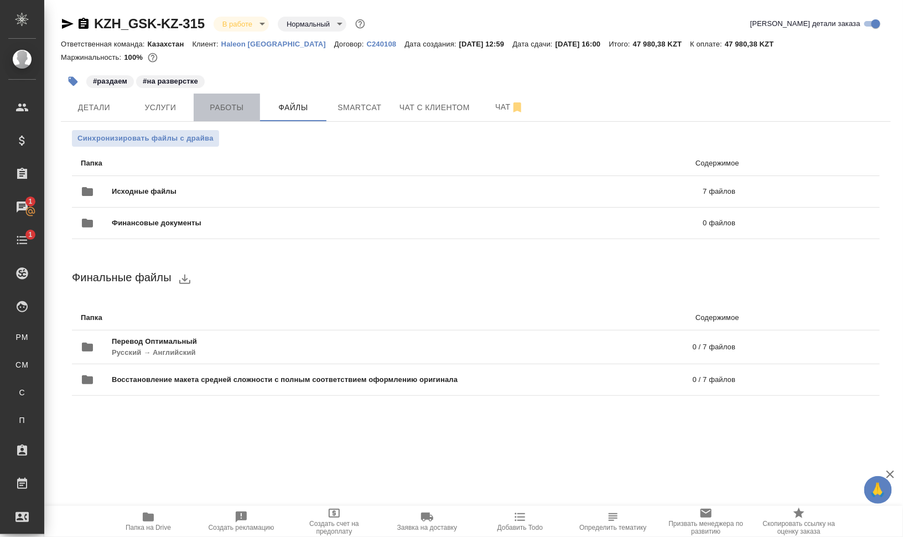
click at [209, 101] on span "Работы" at bounding box center [226, 108] width 53 height 14
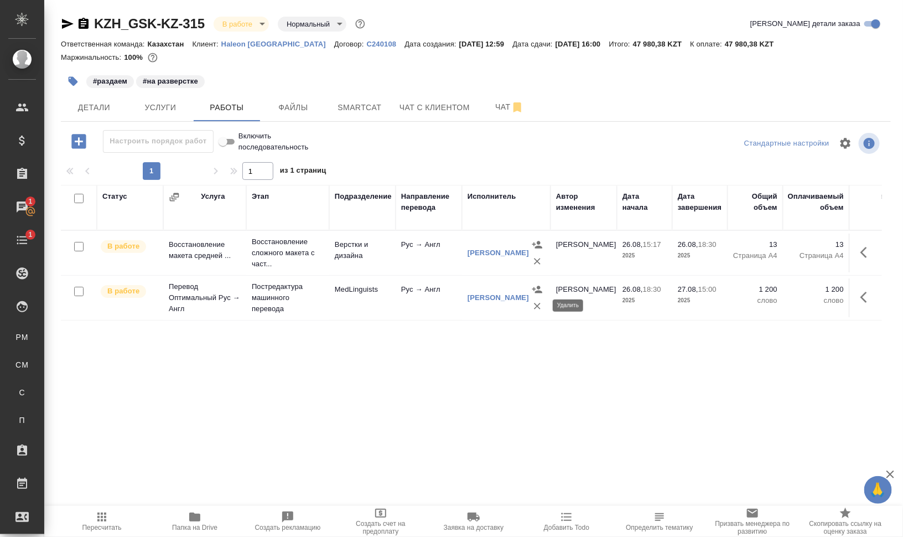
click at [534, 304] on icon "button" at bounding box center [537, 305] width 11 height 11
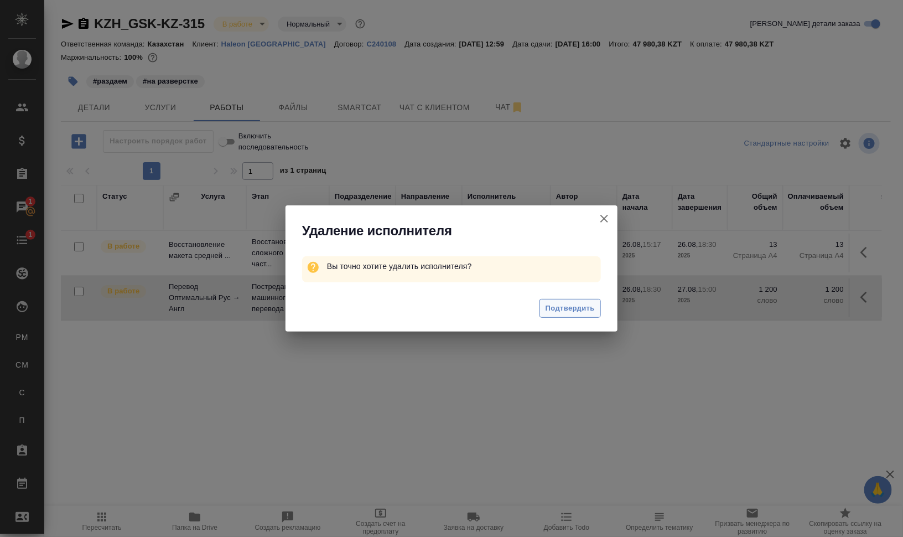
click at [568, 313] on span "Подтвердить" at bounding box center [569, 308] width 49 height 13
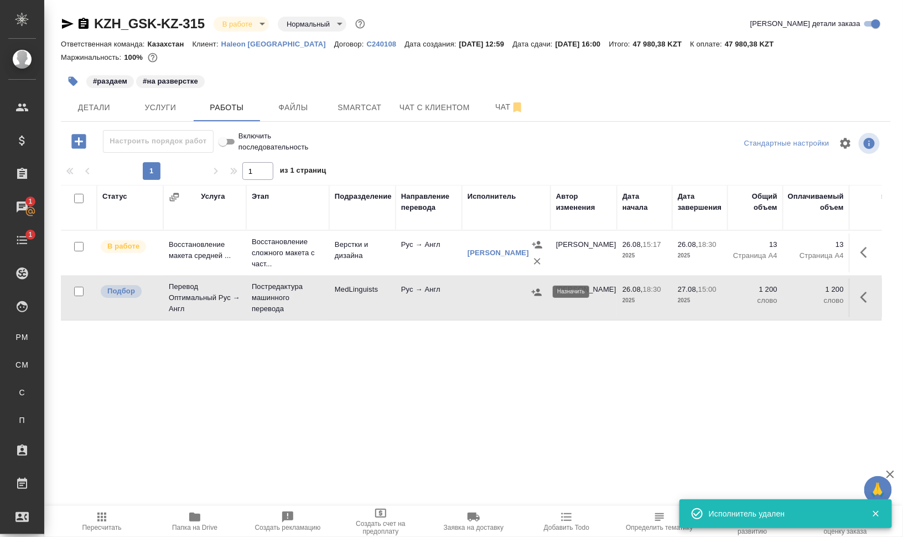
click at [537, 291] on icon "button" at bounding box center [536, 292] width 11 height 11
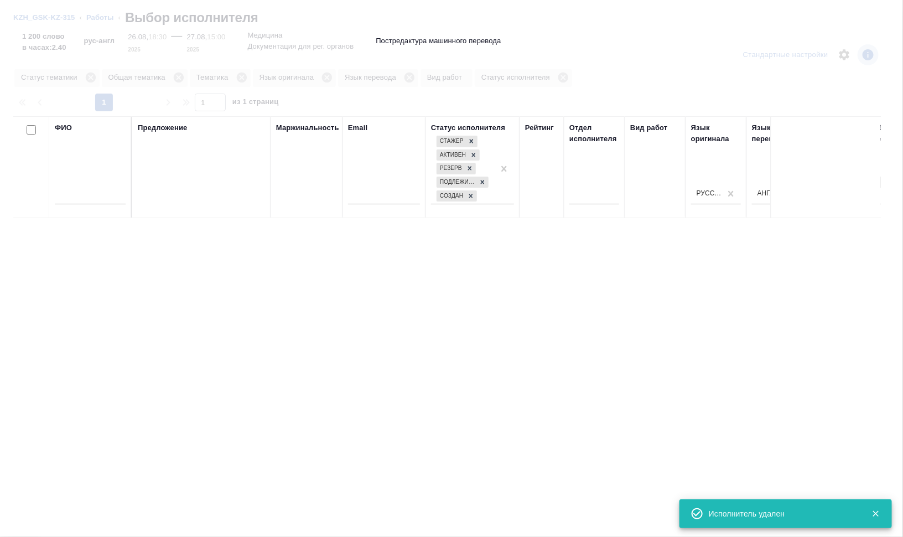
click at [103, 192] on input "text" at bounding box center [90, 197] width 71 height 14
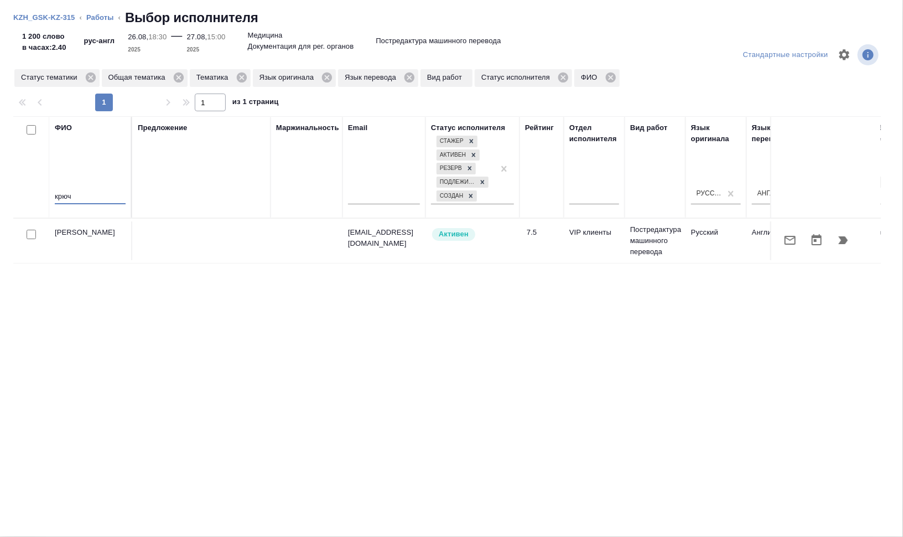
type input "крюч"
click at [847, 242] on icon "button" at bounding box center [842, 239] width 13 height 13
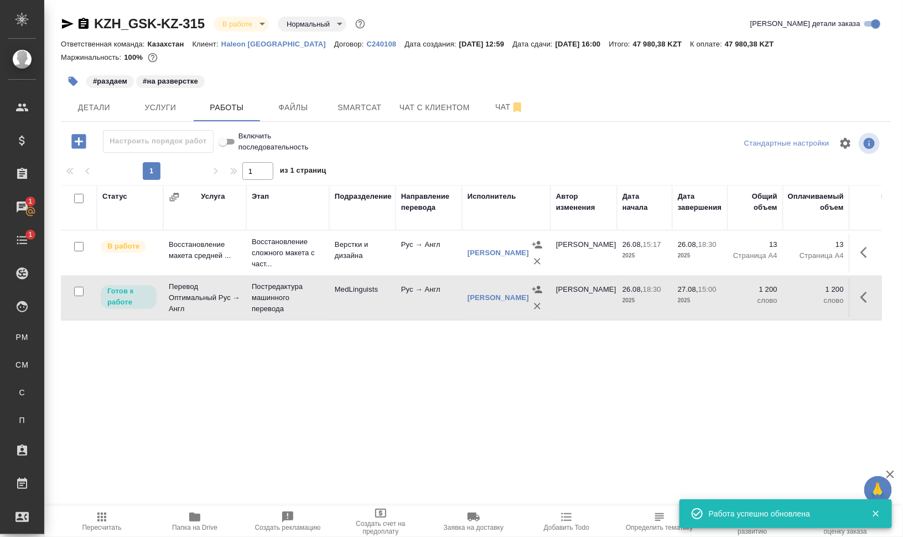
click at [83, 19] on icon "button" at bounding box center [84, 23] width 10 height 11
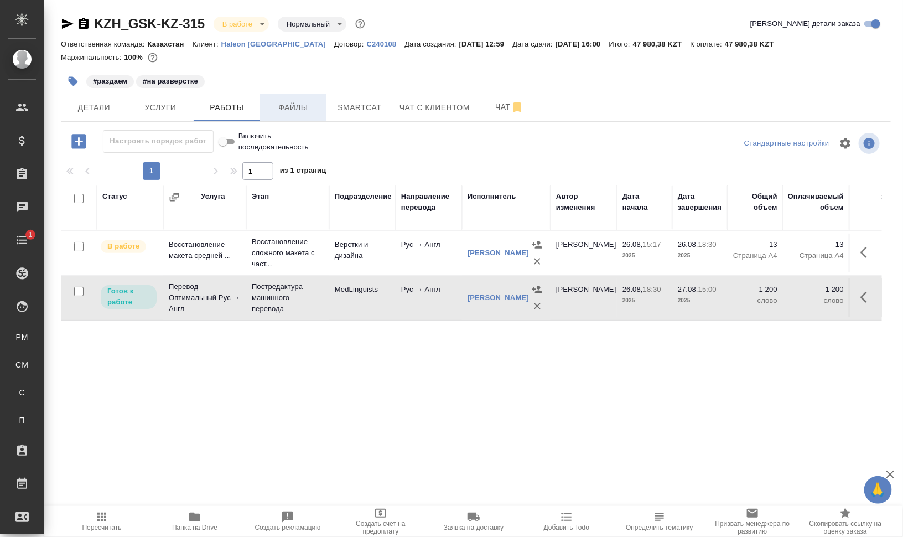
click at [299, 100] on button "Файлы" at bounding box center [293, 107] width 66 height 28
click at [235, 106] on span "Работы" at bounding box center [226, 108] width 53 height 14
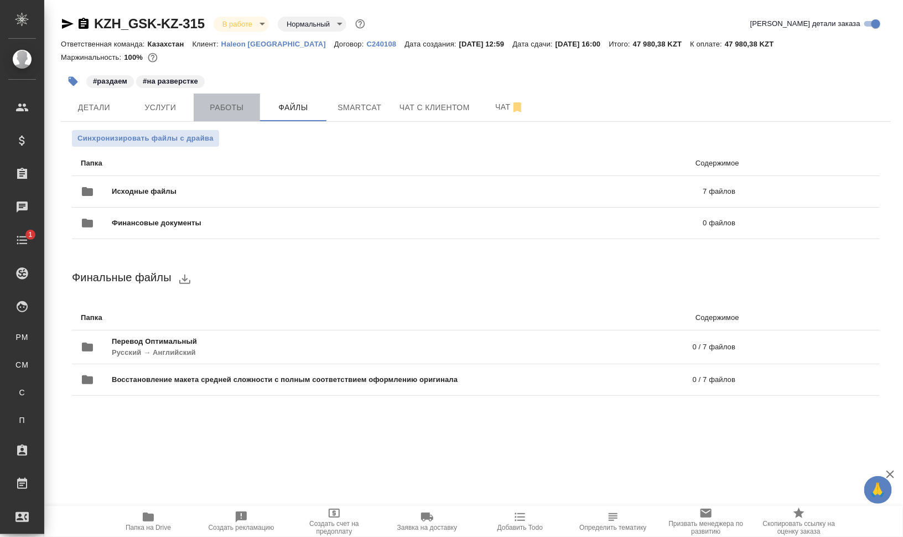
click at [235, 106] on span "Работы" at bounding box center [226, 108] width 53 height 14
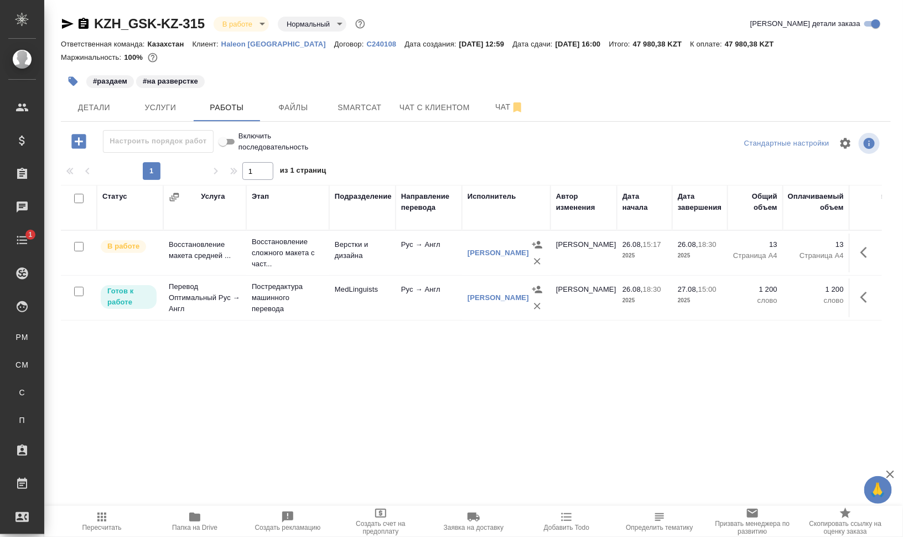
click at [215, 522] on span "Папка на Drive" at bounding box center [195, 520] width 80 height 21
click at [498, 107] on span "Чат" at bounding box center [509, 107] width 53 height 14
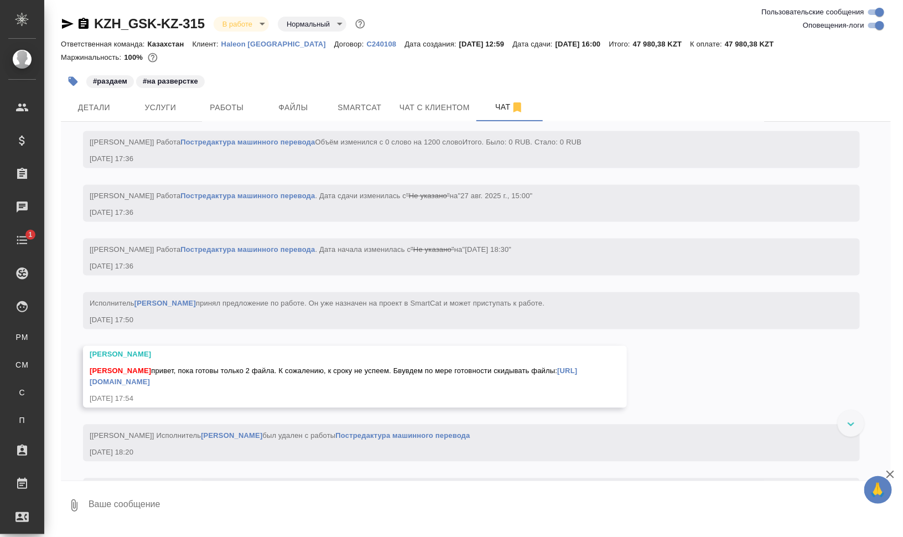
scroll to position [2733, 0]
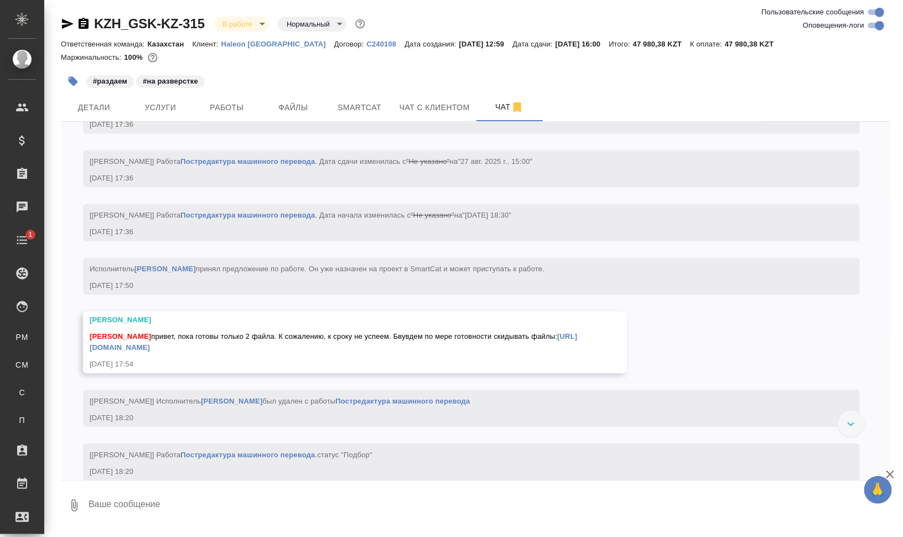
click at [325, 352] on link "https://drive.awatera.com/apps/files/files/10189089?dir=/Shares/GSK/Orders/KZH_…" at bounding box center [334, 341] width 488 height 19
click at [223, 106] on span "Работы" at bounding box center [226, 108] width 53 height 14
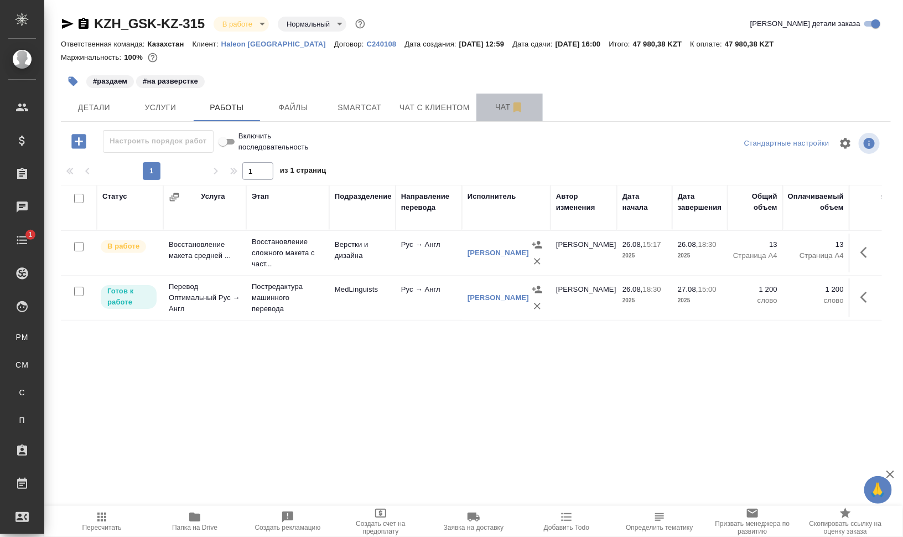
click at [494, 112] on span "Чат" at bounding box center [509, 107] width 53 height 14
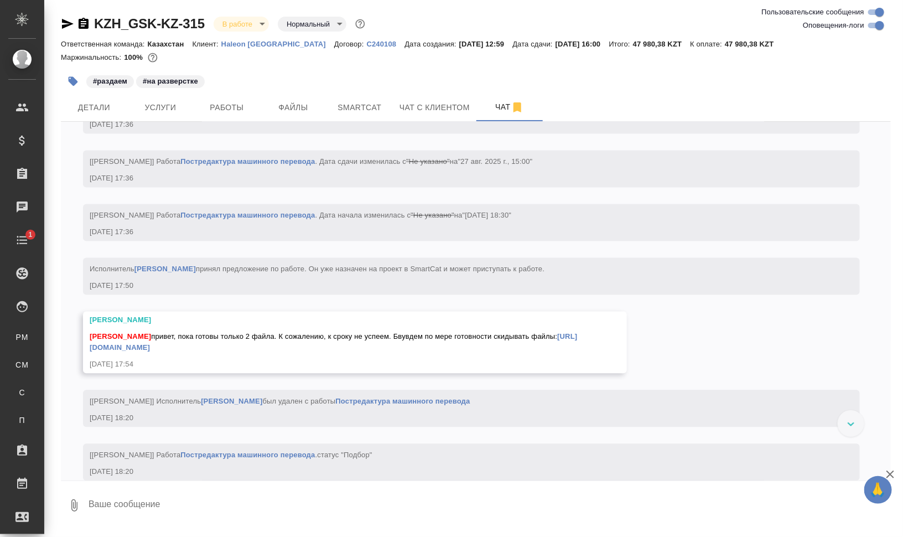
scroll to position [2802, 0]
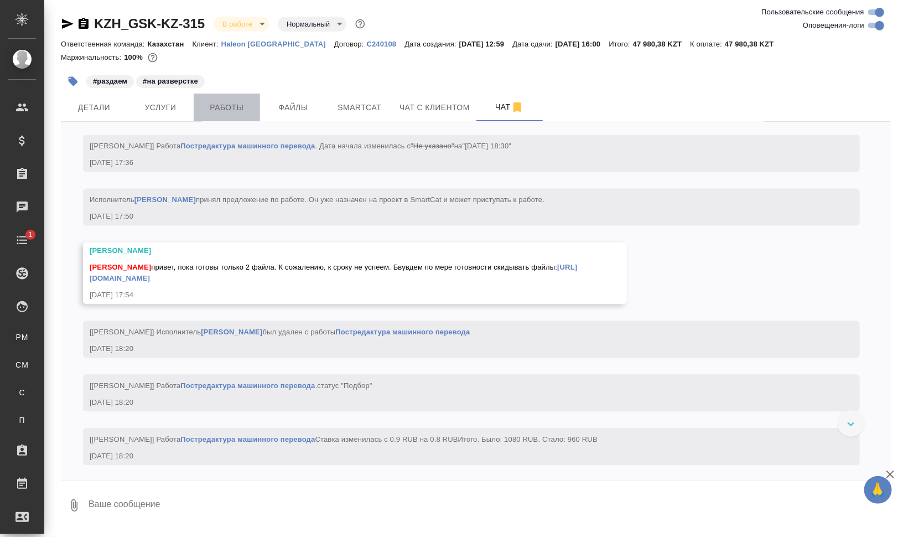
click at [212, 95] on button "Работы" at bounding box center [227, 107] width 66 height 28
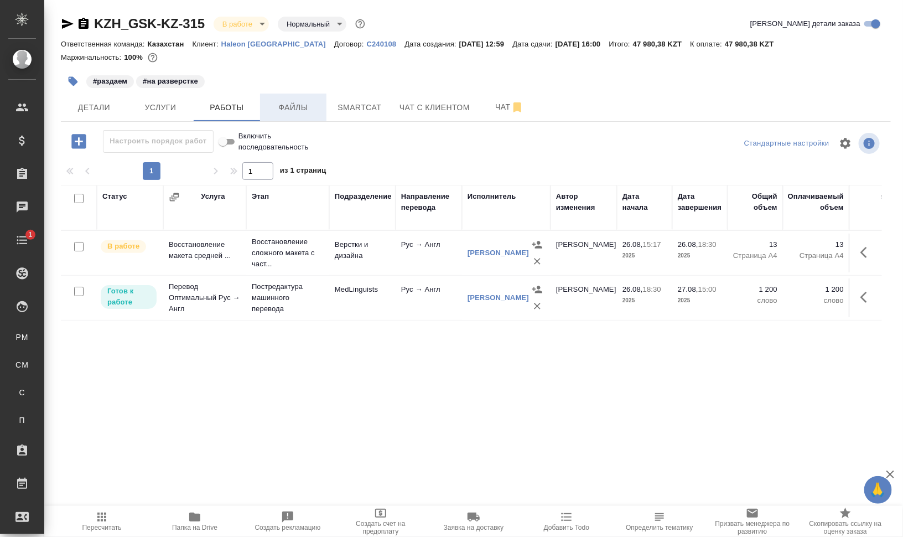
click at [296, 107] on span "Файлы" at bounding box center [293, 108] width 53 height 14
click at [236, 113] on span "Работы" at bounding box center [226, 108] width 53 height 14
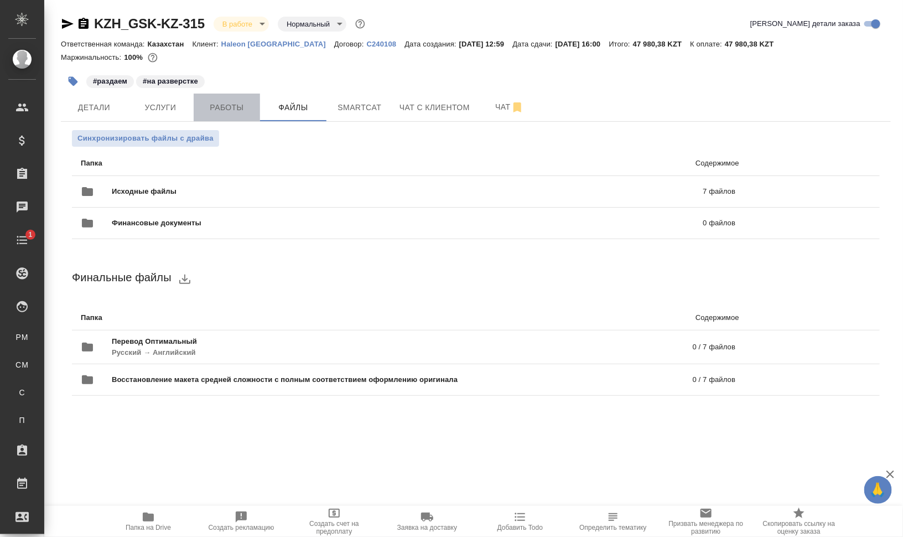
click at [236, 113] on span "Работы" at bounding box center [226, 108] width 53 height 14
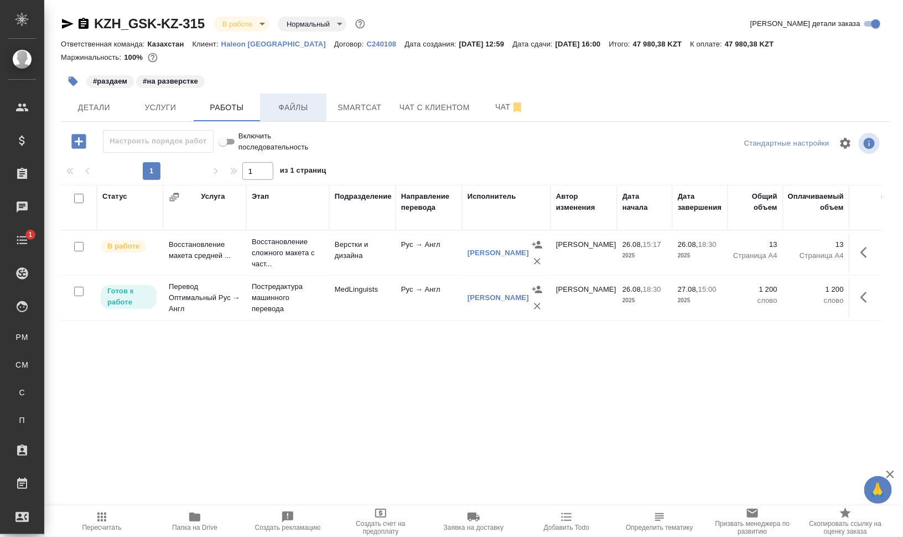
click at [308, 113] on span "Файлы" at bounding box center [293, 108] width 53 height 14
click at [246, 105] on span "Работы" at bounding box center [226, 108] width 53 height 14
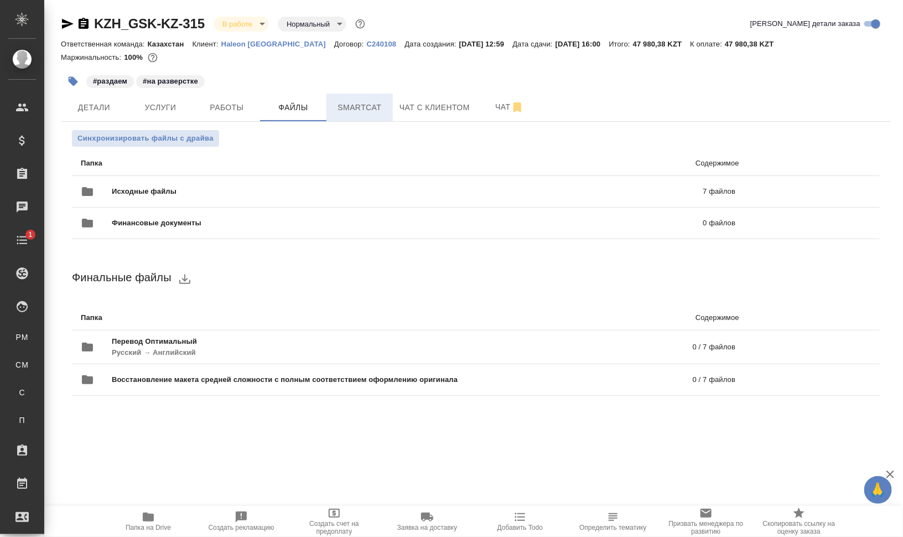
click at [367, 115] on button "Smartcat" at bounding box center [359, 107] width 66 height 28
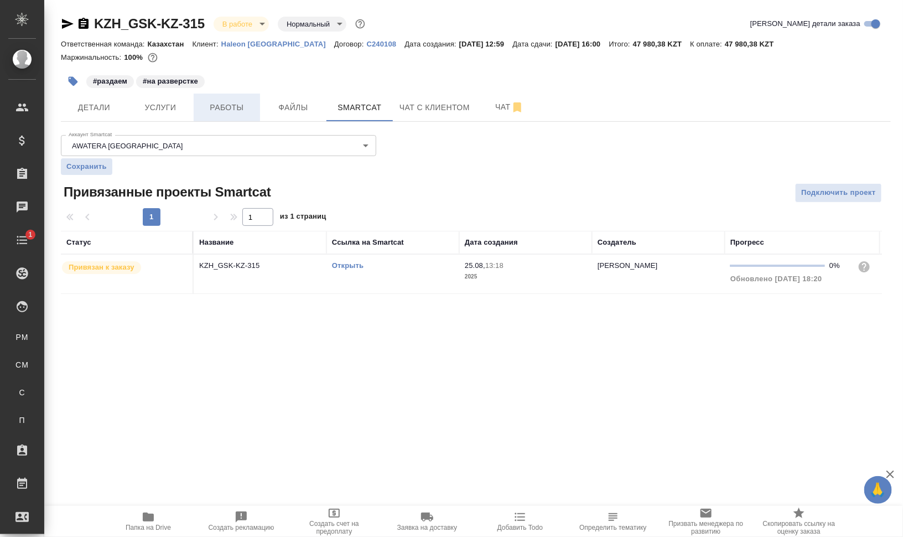
click at [214, 107] on span "Работы" at bounding box center [226, 108] width 53 height 14
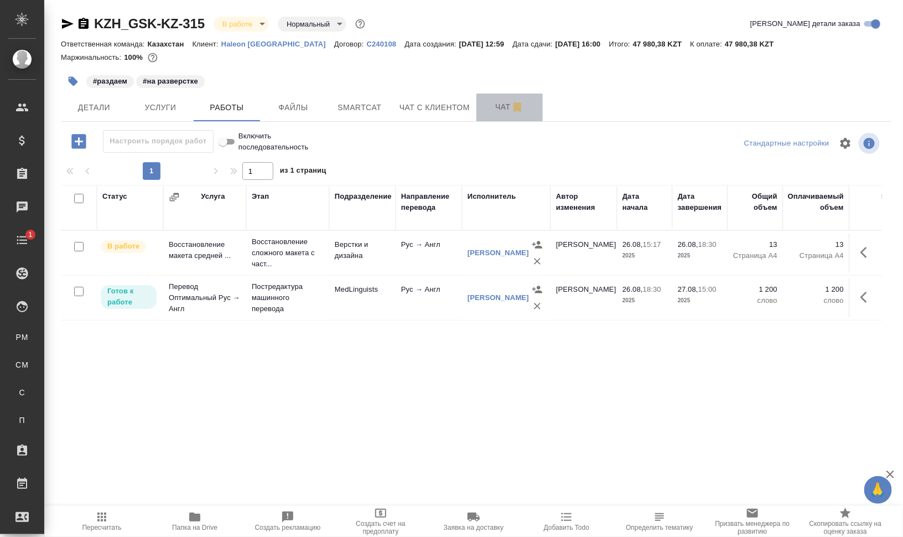
click at [490, 98] on button "Чат" at bounding box center [509, 107] width 66 height 28
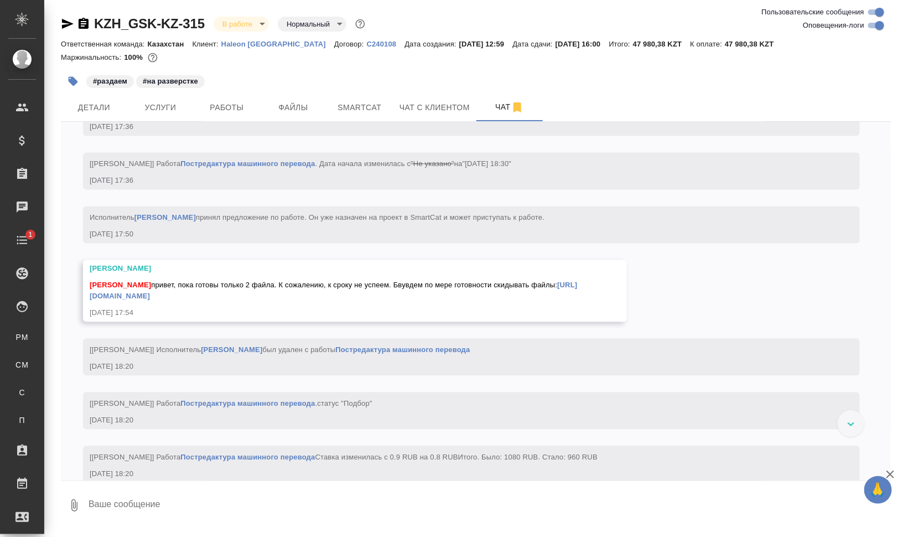
scroll to position [2715, 0]
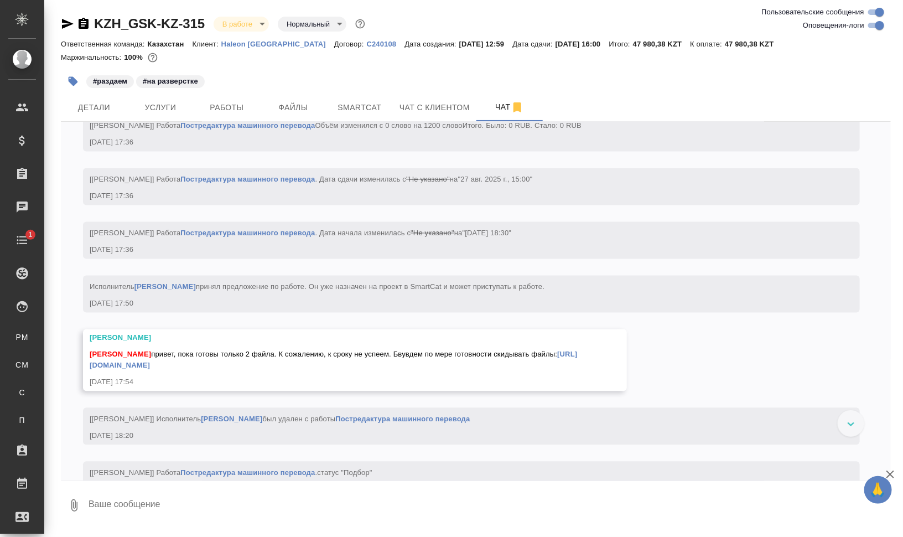
click at [344, 369] on link "https://drive.awatera.com/apps/files/files/10189089?dir=/Shares/GSK/Orders/KZH_…" at bounding box center [334, 359] width 488 height 19
click at [370, 110] on span "Smartcat" at bounding box center [359, 108] width 53 height 14
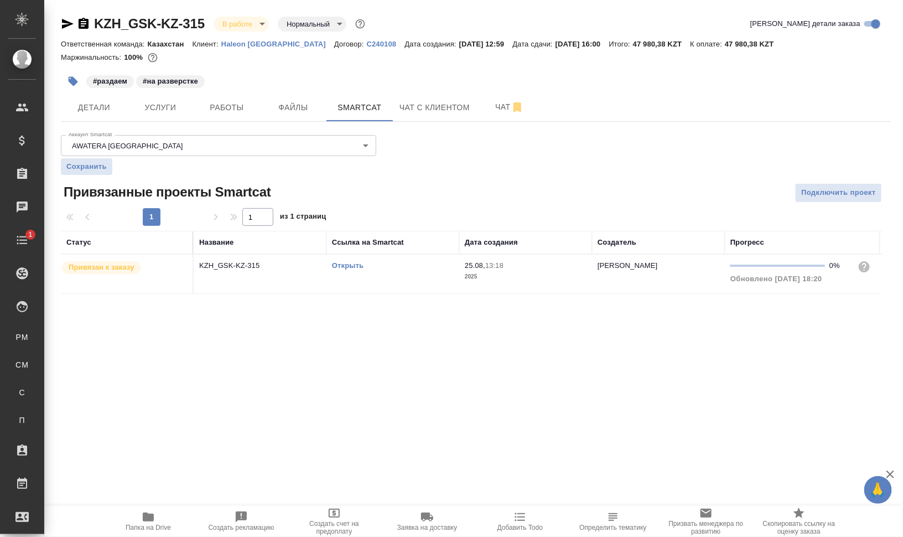
click at [353, 263] on link "Открыть" at bounding box center [348, 265] width 32 height 8
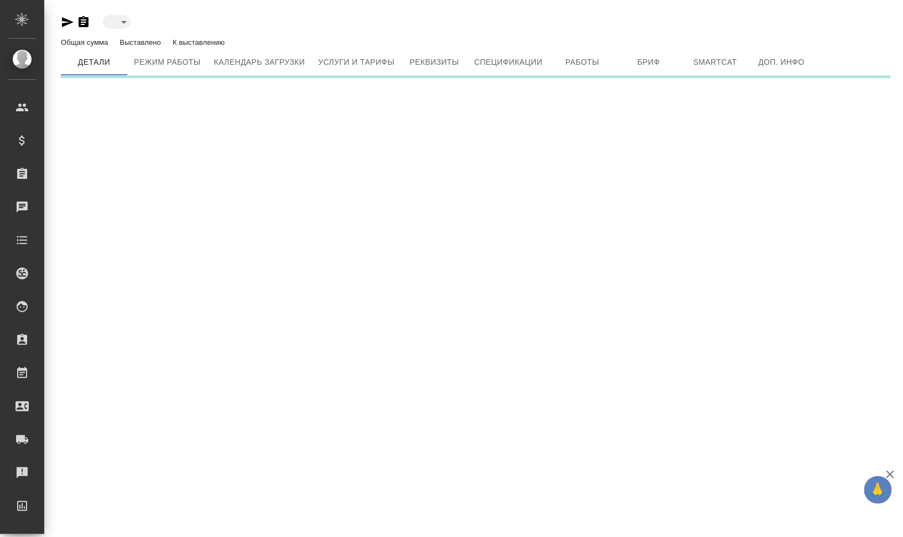
type input "active"
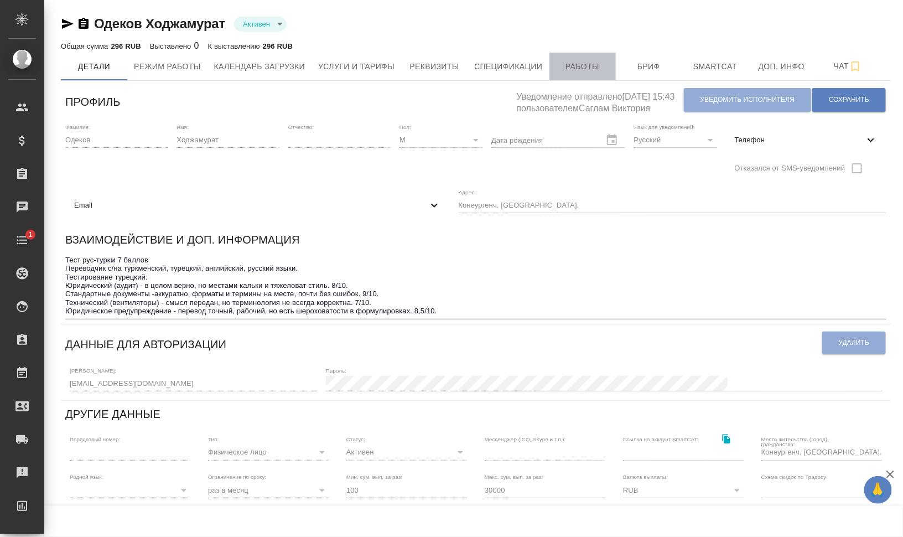
click at [599, 74] on button "Работы" at bounding box center [582, 67] width 66 height 28
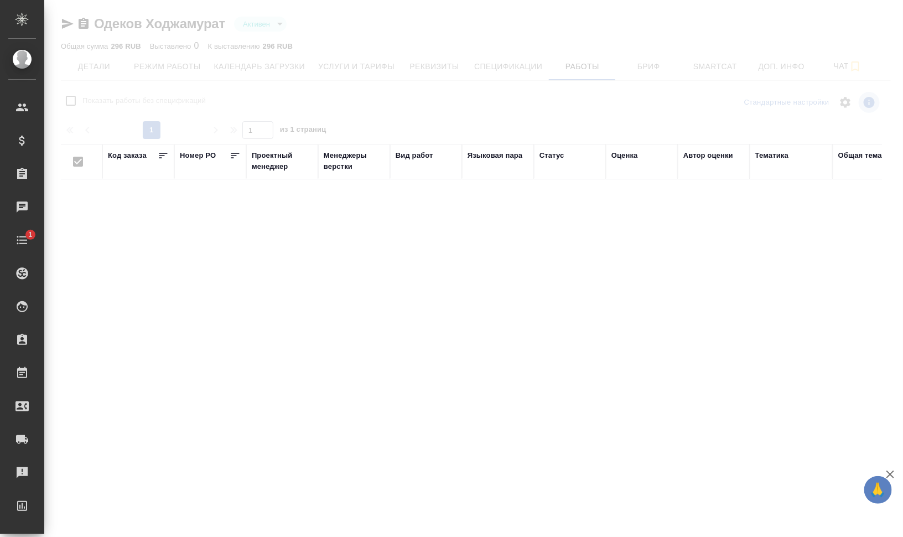
checkbox input "false"
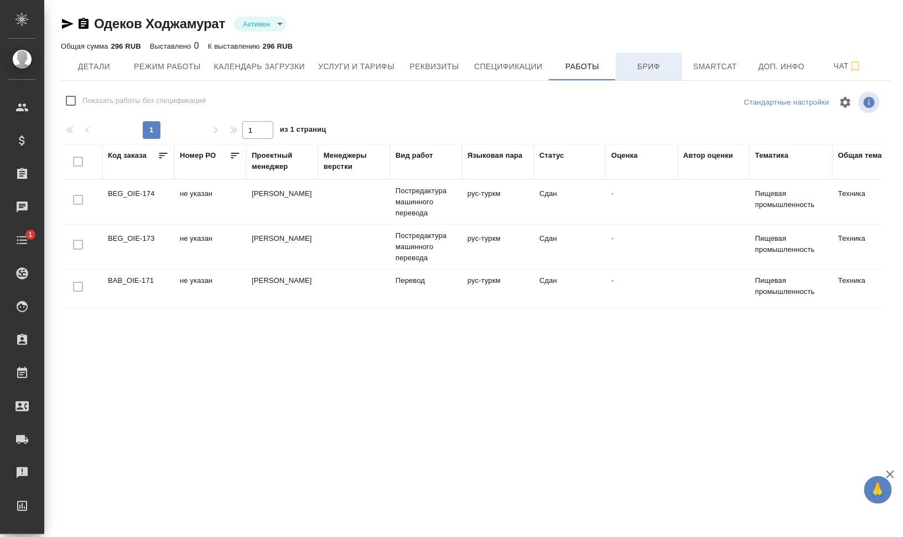
click at [655, 67] on span "Бриф" at bounding box center [648, 67] width 53 height 14
